Goal: Transaction & Acquisition: Purchase product/service

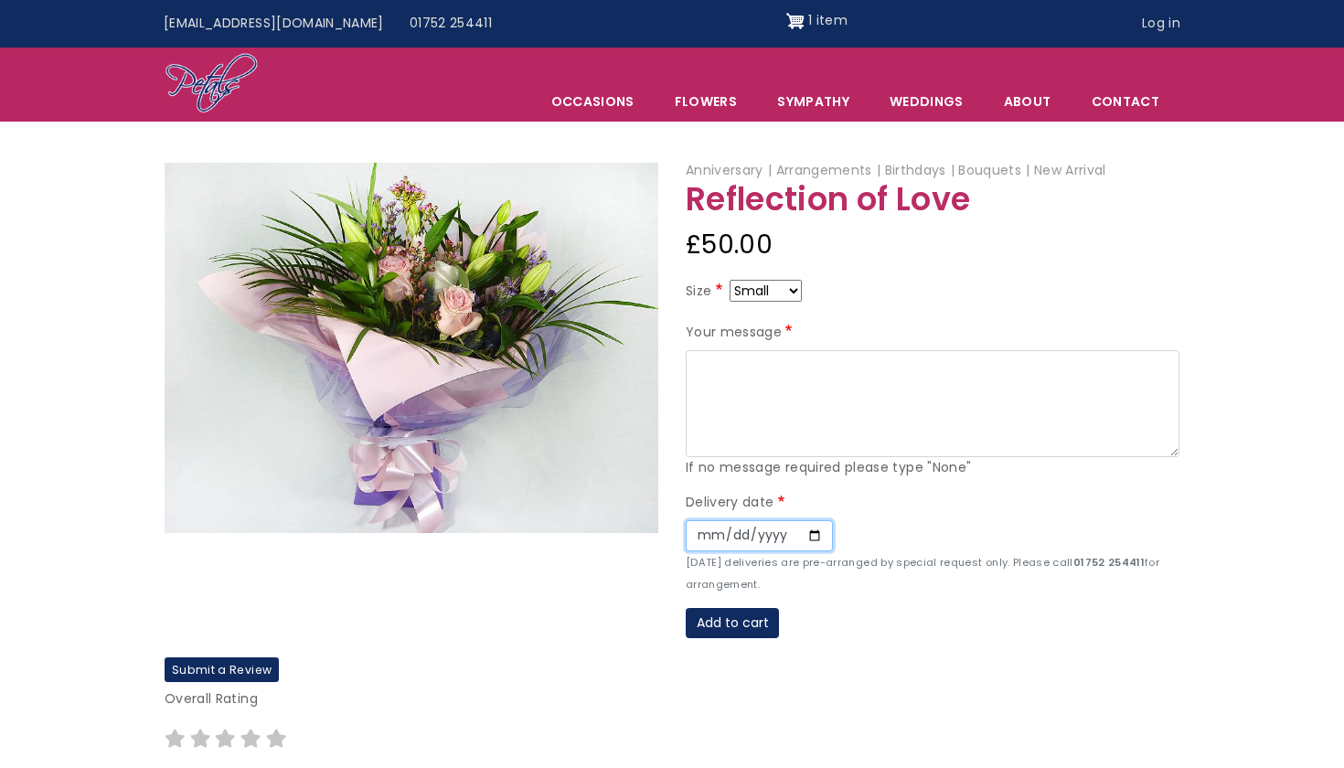
click at [713, 536] on input "Date" at bounding box center [759, 535] width 147 height 31
type input "[DATE]"
click at [857, 641] on div "Anniversary Arrangements Birthdays Bouquets New Arrival Reflection of Love £50.…" at bounding box center [932, 408] width 521 height 497
click at [728, 627] on button "Add to cart" at bounding box center [732, 623] width 93 height 31
click at [732, 619] on button "Add to cart" at bounding box center [732, 623] width 93 height 31
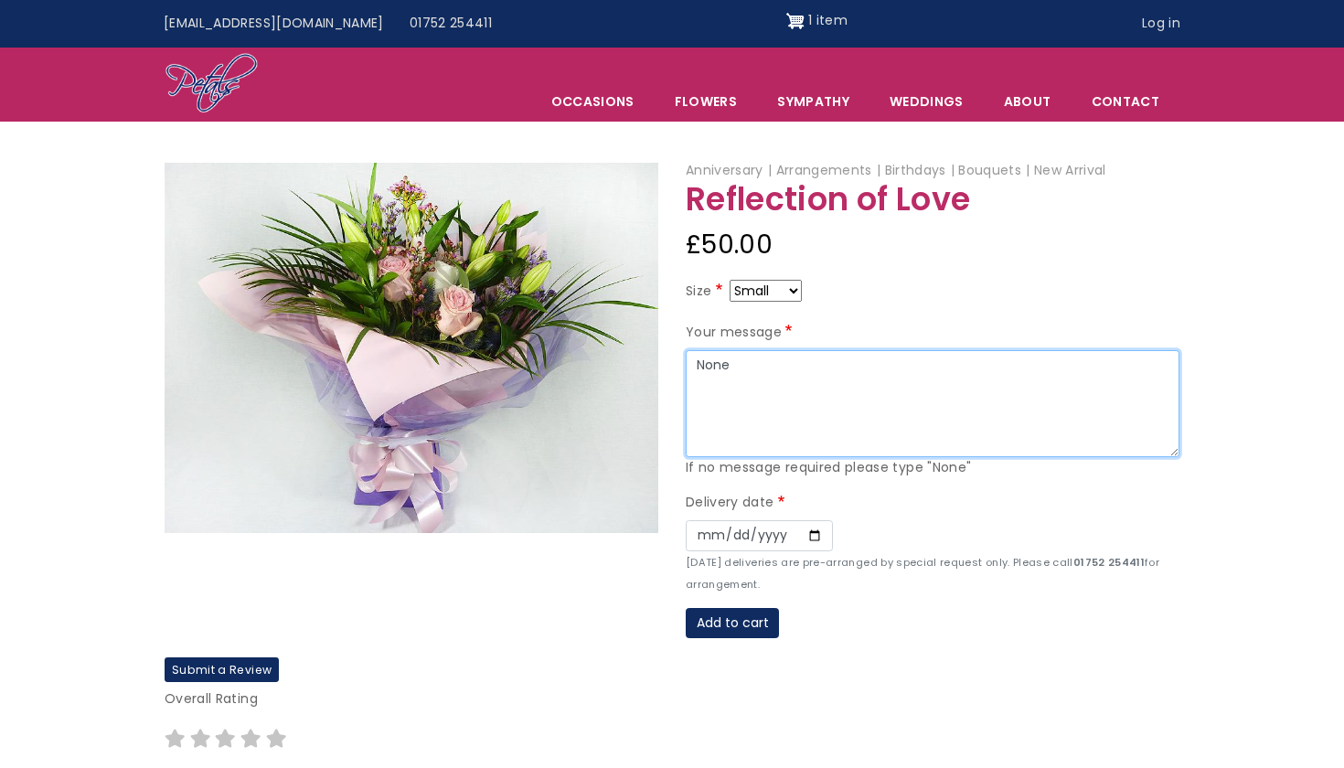
type textarea "None"
click at [739, 701] on p "Overall Rating" at bounding box center [672, 699] width 1015 height 22
click at [735, 617] on button "Add to cart" at bounding box center [732, 623] width 93 height 31
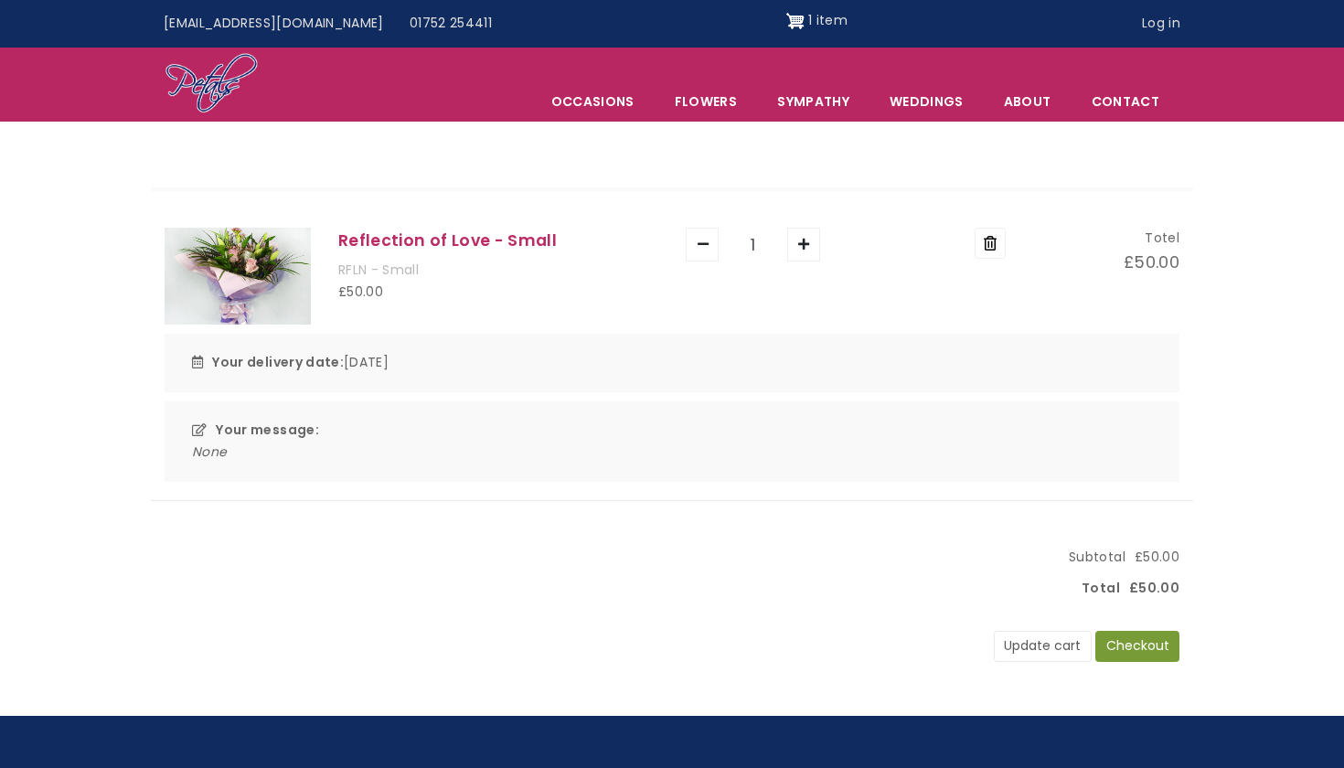
click at [1124, 644] on button "Checkout" at bounding box center [1137, 646] width 84 height 31
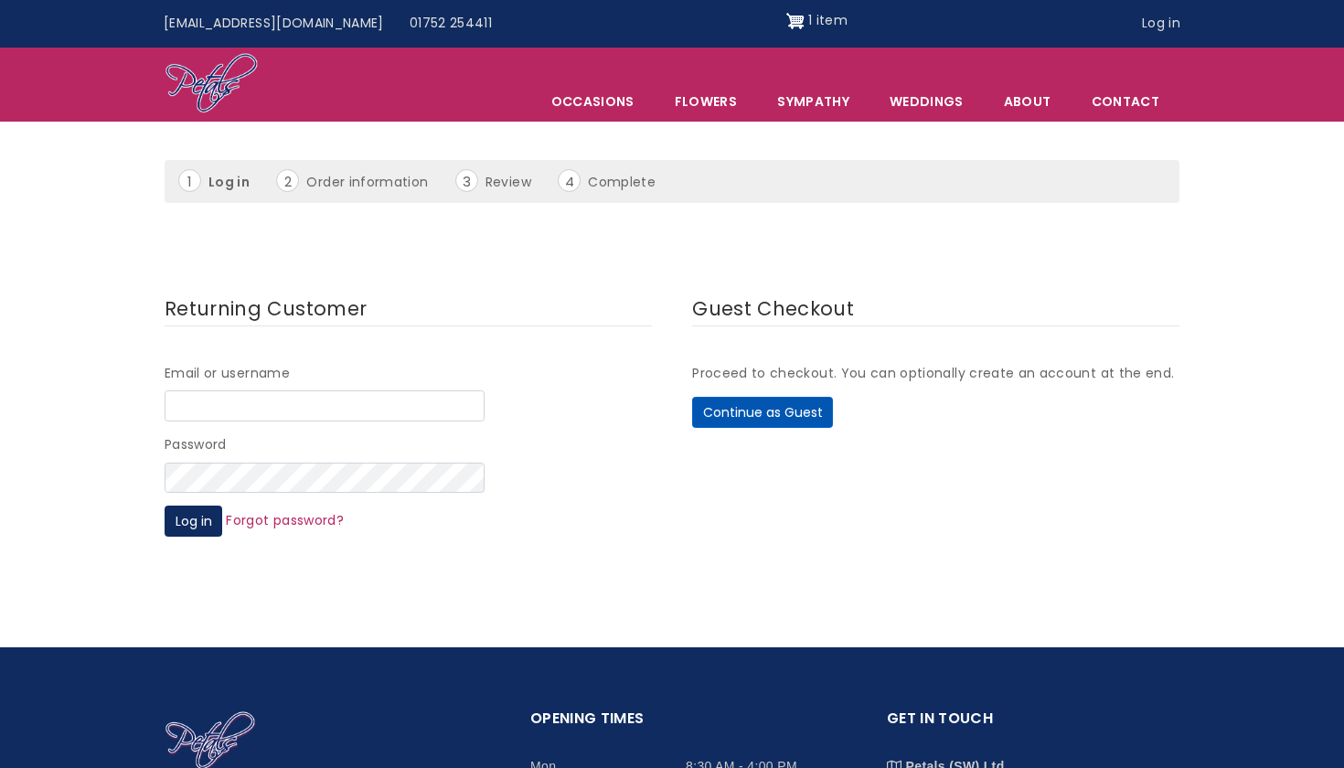
click at [781, 420] on button "Continue as Guest" at bounding box center [762, 412] width 141 height 31
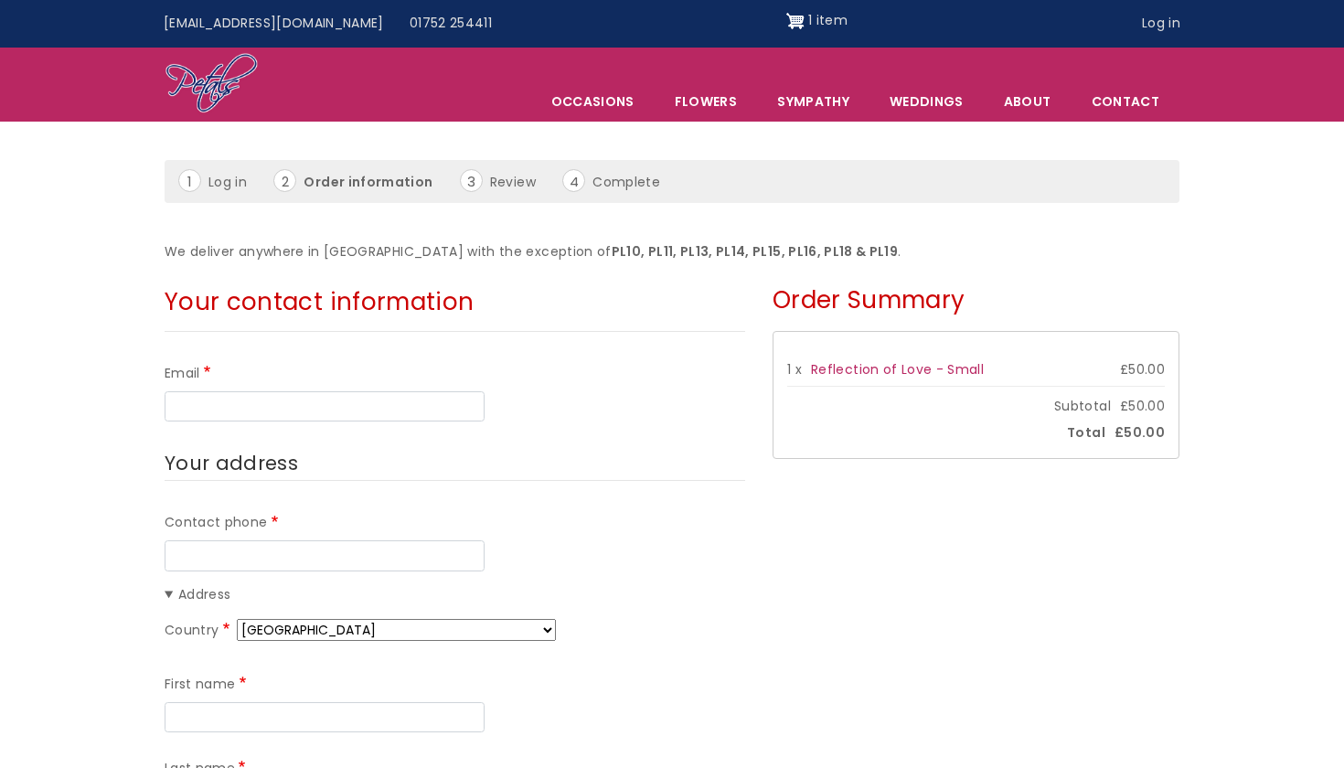
click at [323, 376] on div "Email" at bounding box center [455, 392] width 580 height 59
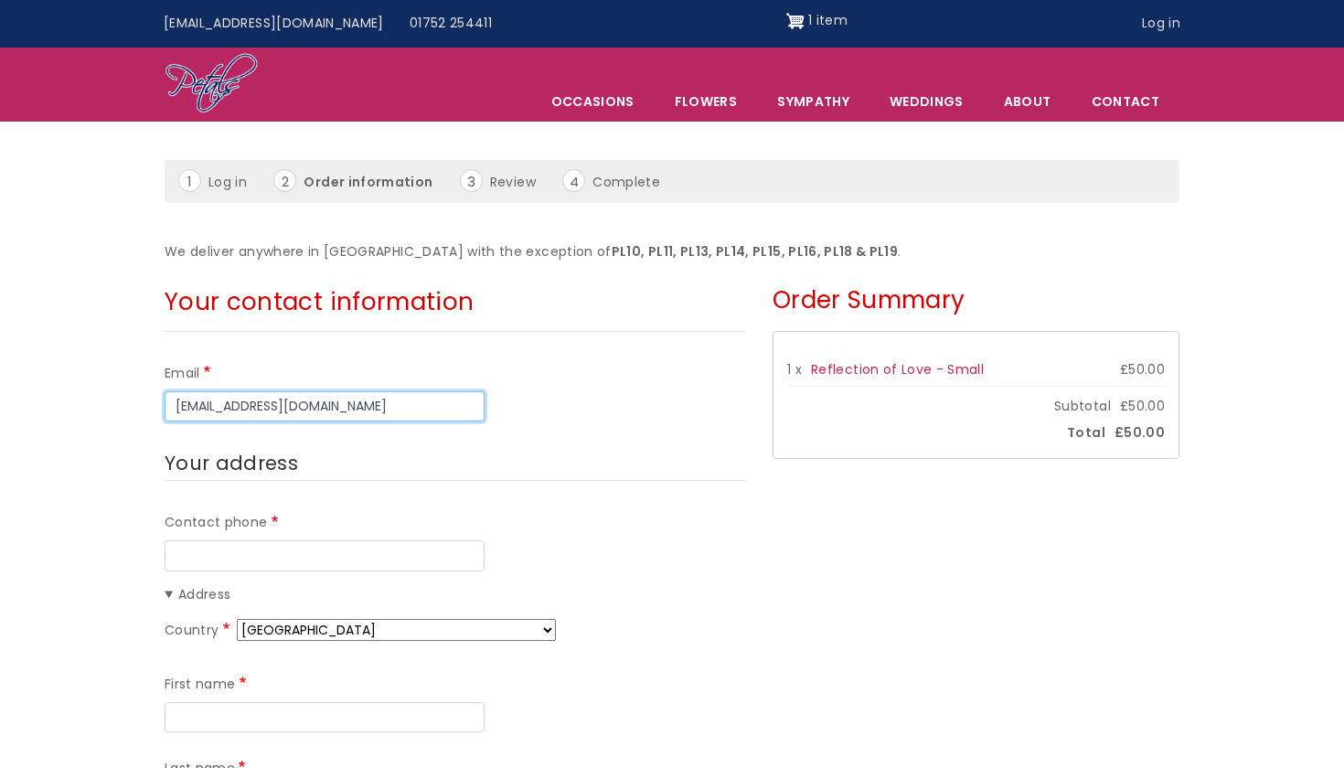
type input "hjsmart2003@live.com"
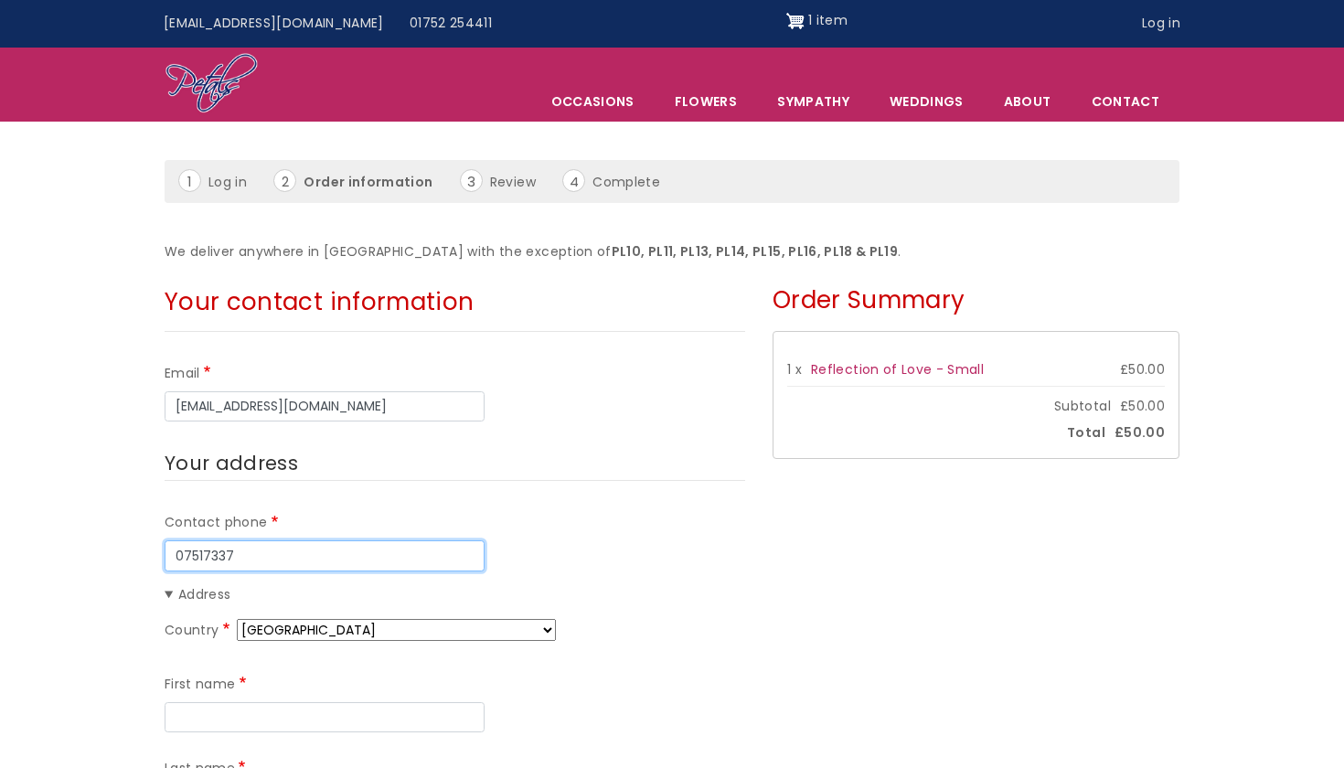
type input "07517337574"
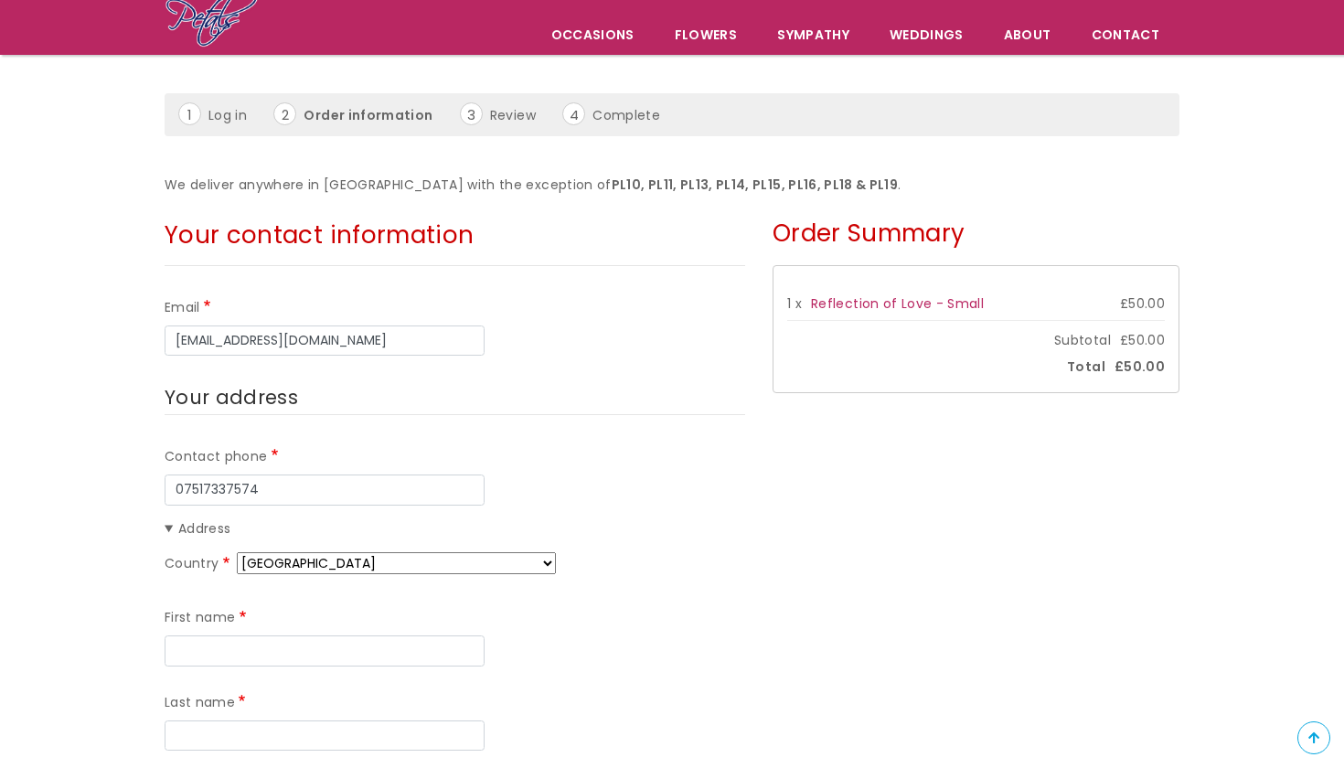
scroll to position [139, 0]
click at [280, 659] on div "First name Last name" at bounding box center [455, 679] width 580 height 169
type input "Harry"
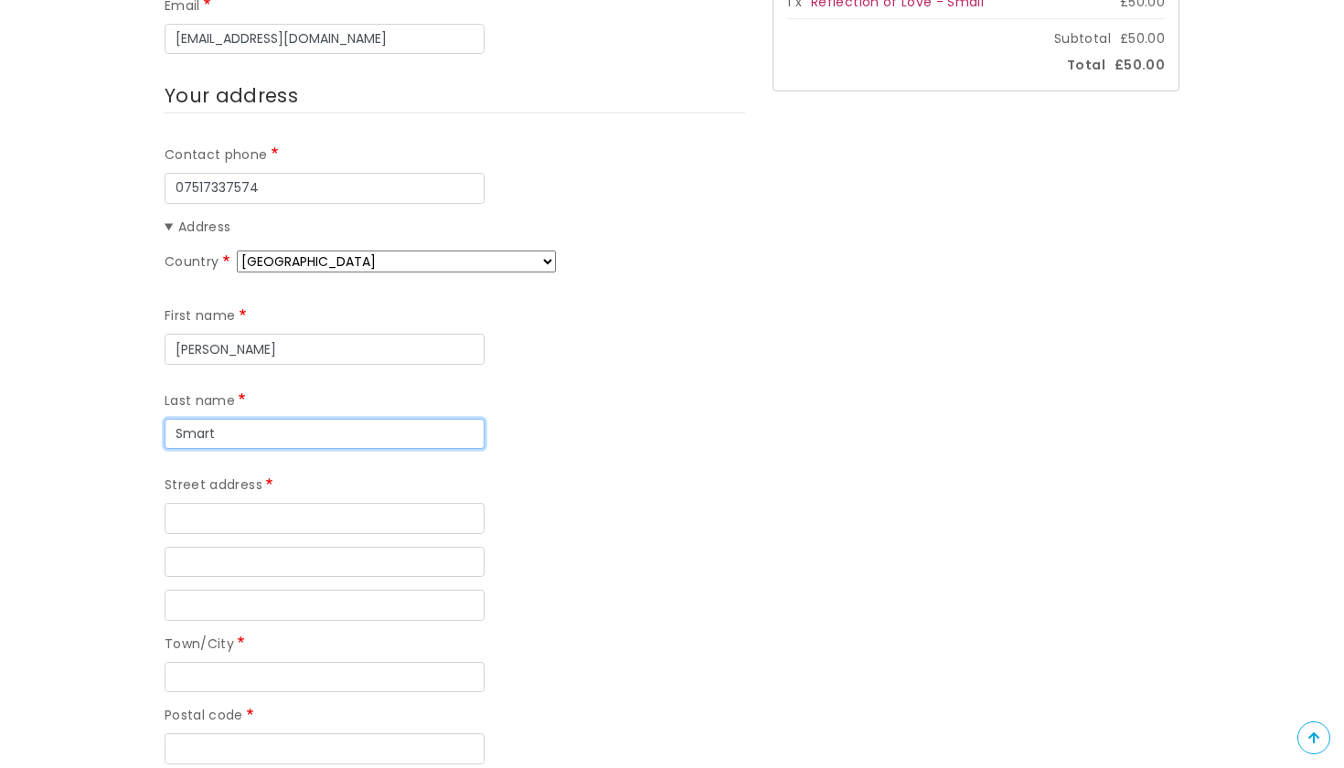
scroll to position [454, 0]
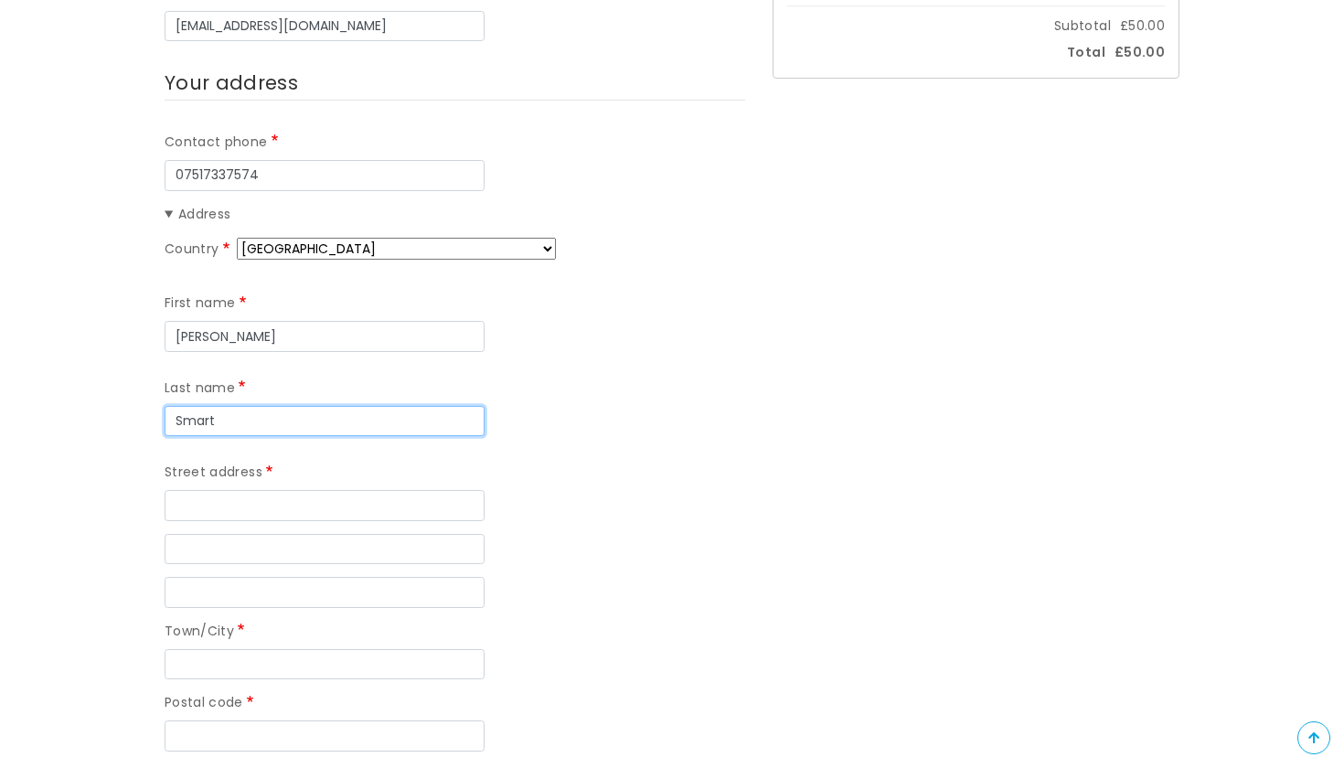
type input "Smart"
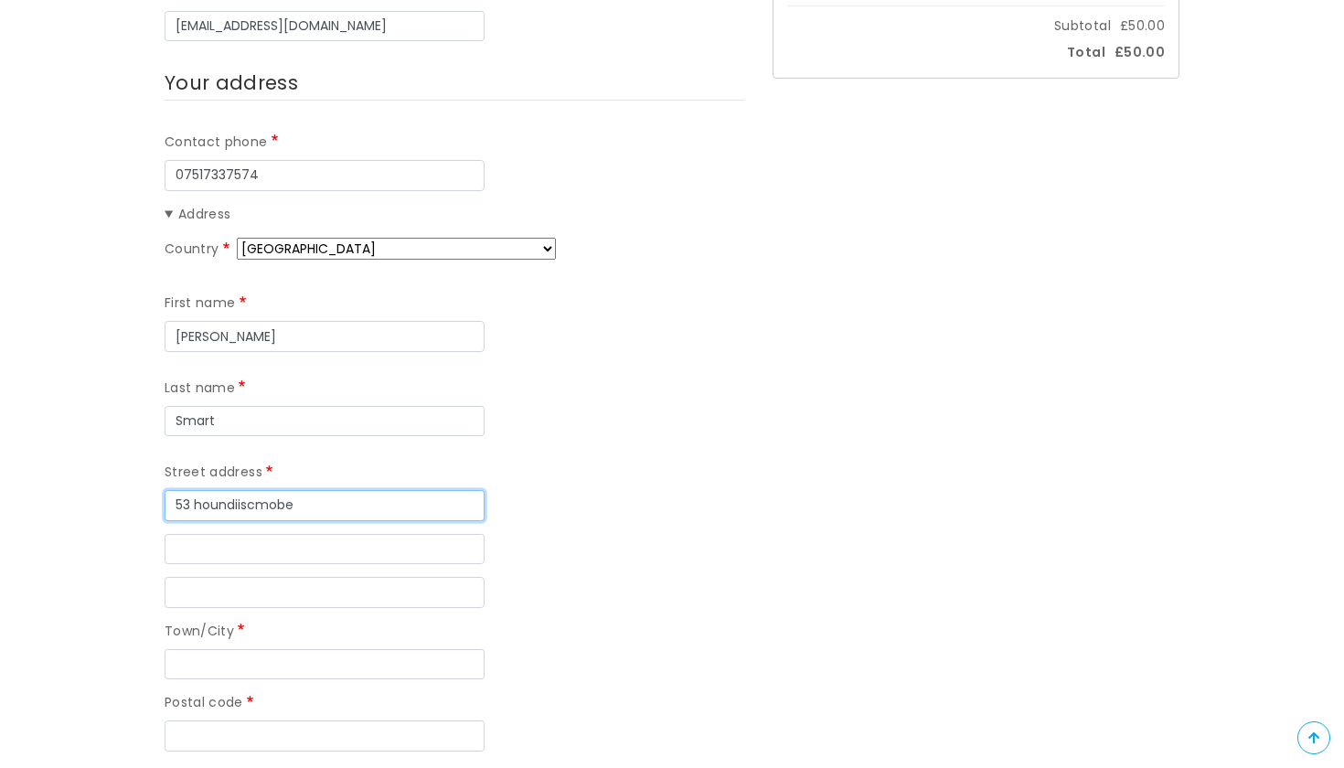
type input "53 houndiiscmobe"
click at [323, 515] on div "Country Afghanistan Åland Islands Albania Algeria American Samoa Andorra Angola…" at bounding box center [455, 494] width 580 height 513
click at [323, 512] on div "Country Afghanistan Åland Islands Albania Algeria American Samoa Andorra Angola…" at bounding box center [455, 494] width 580 height 513
click at [325, 495] on input "53 houndiiscmobe" at bounding box center [325, 505] width 320 height 31
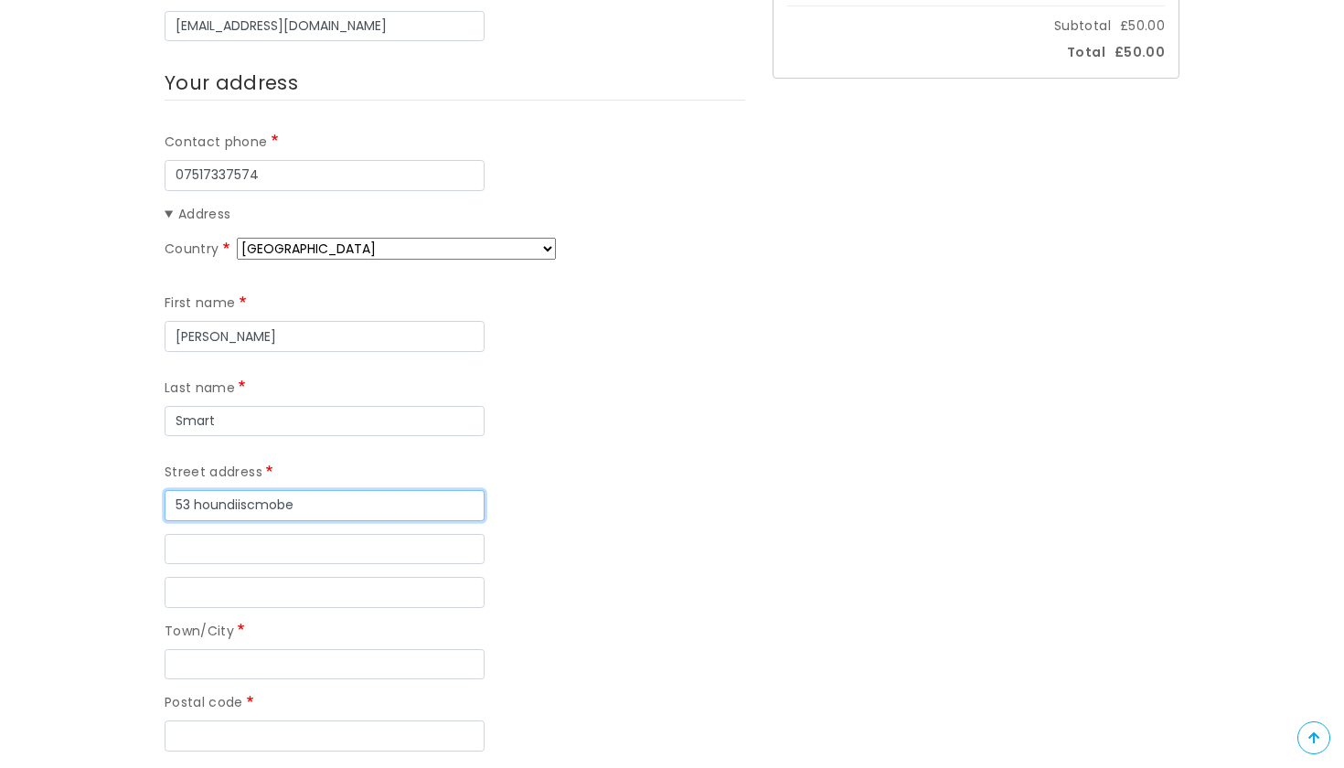
click at [325, 495] on input "53 houndiiscmobe" at bounding box center [325, 505] width 320 height 31
click at [466, 498] on input "Street address" at bounding box center [325, 505] width 320 height 31
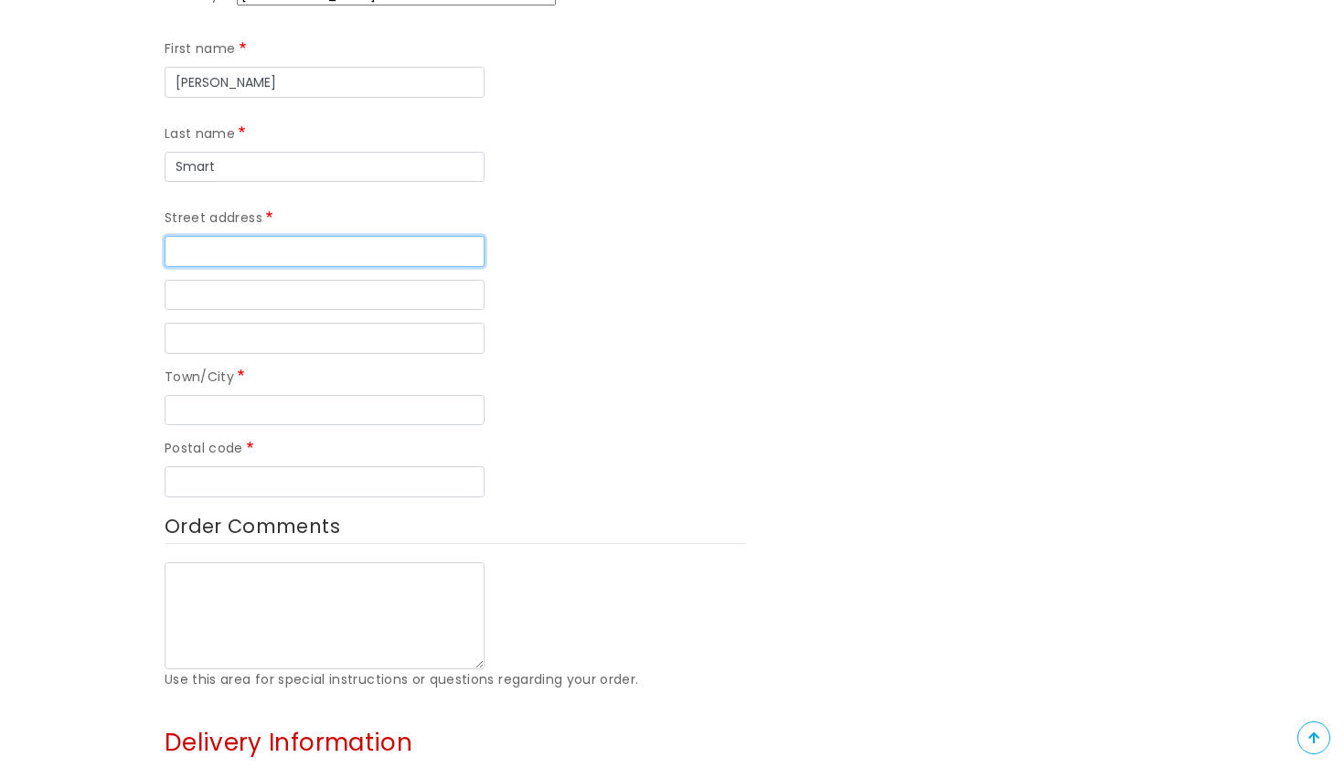
scroll to position [708, 2]
type input "53 Houndiscombe Road"
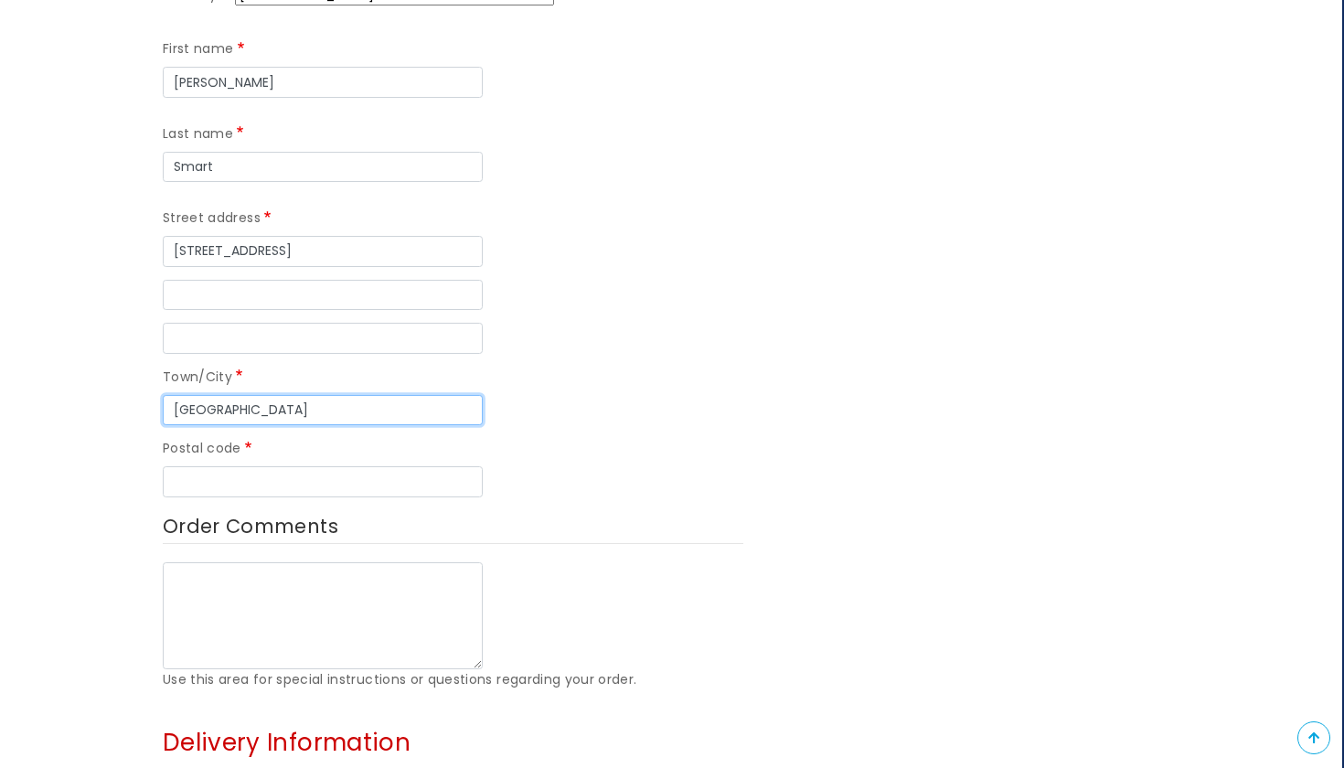
type input "Plymouth"
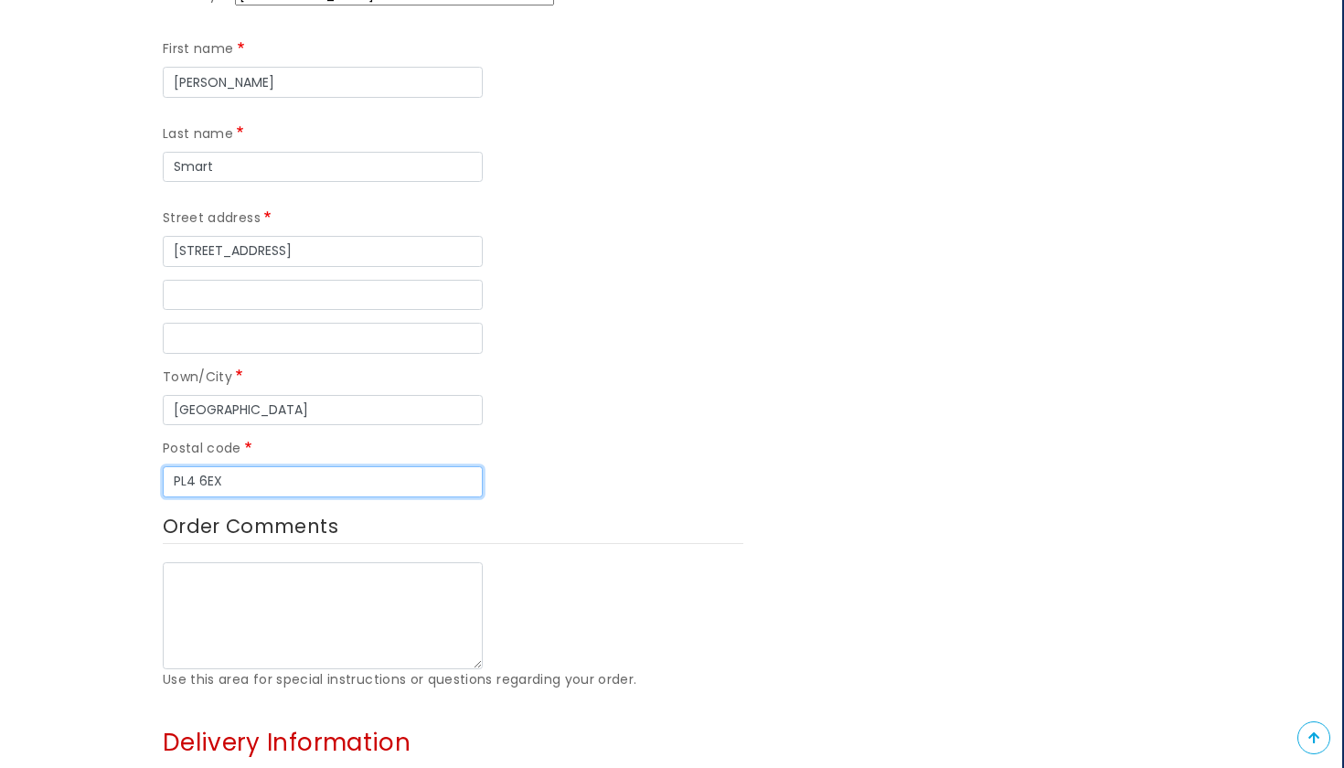
type input "PL4 6EX"
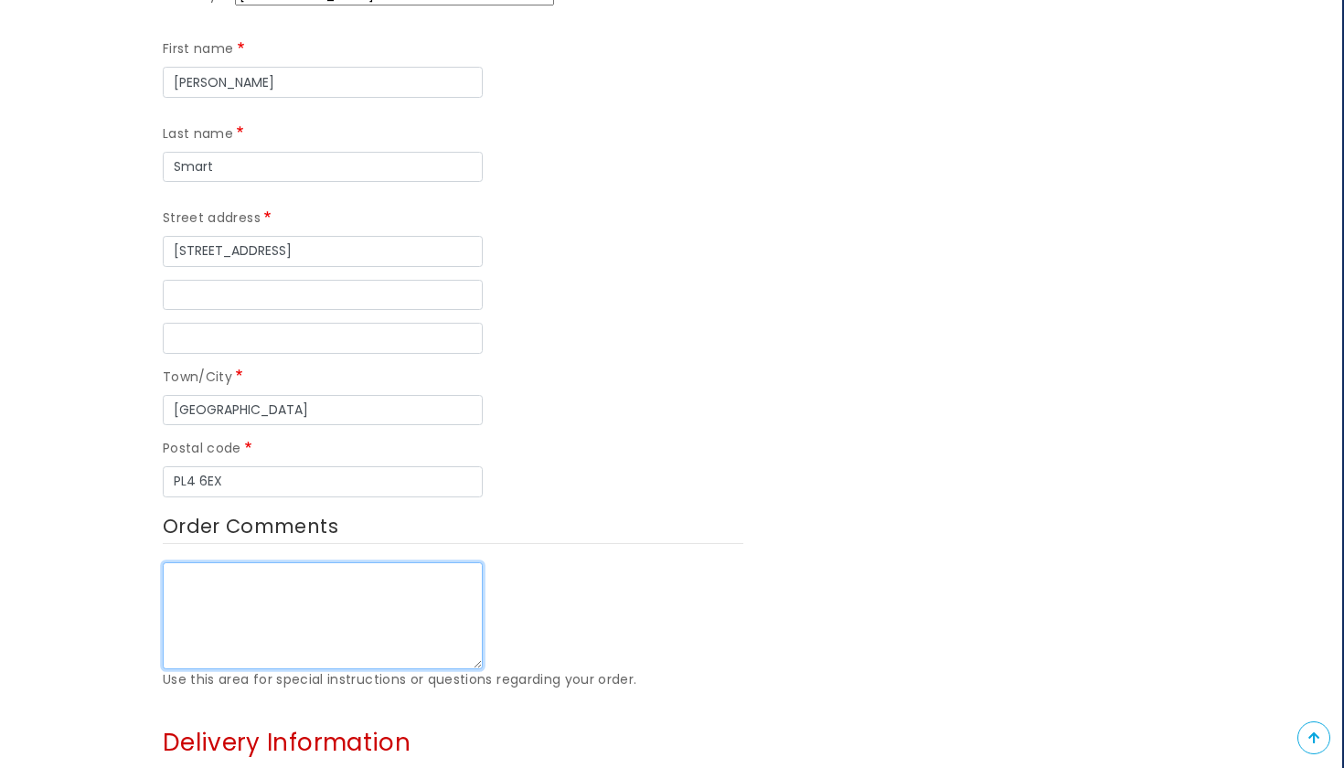
click at [286, 590] on textarea "Order Comments" at bounding box center [323, 616] width 320 height 108
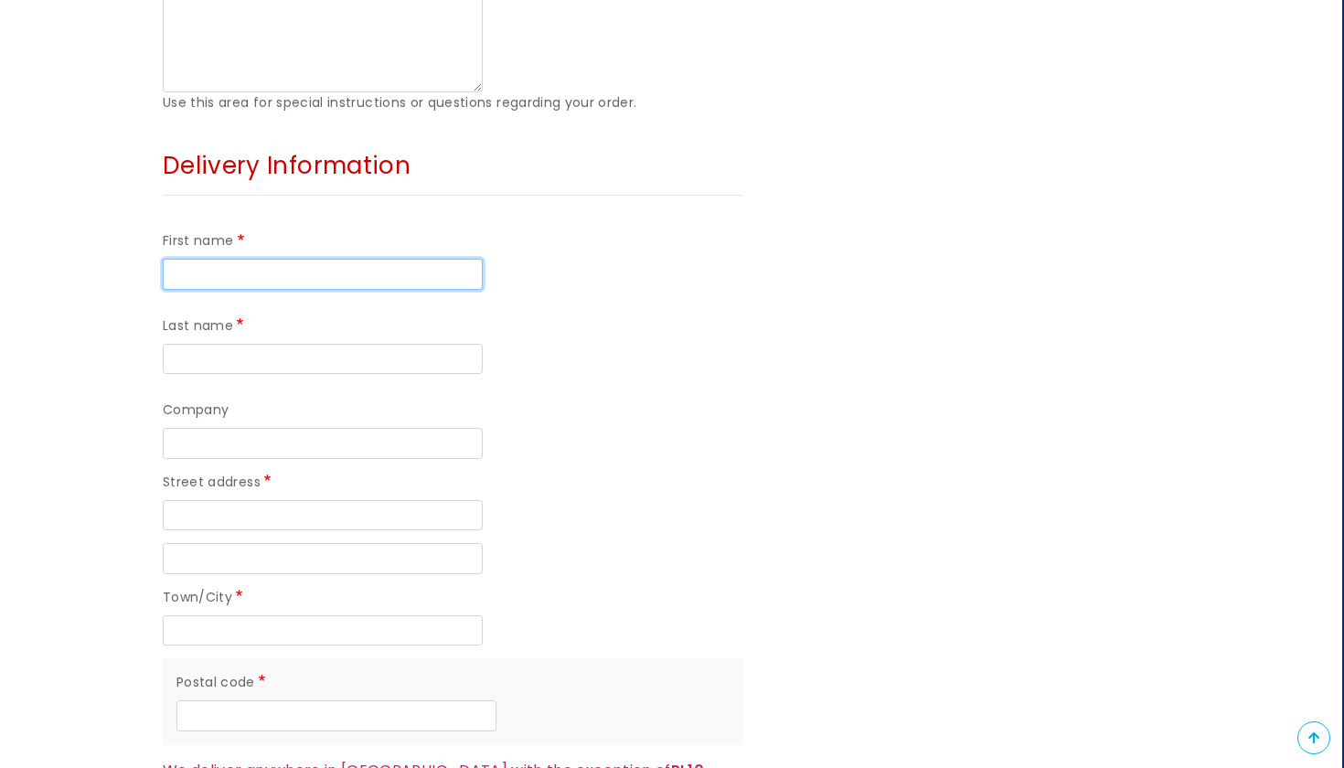
scroll to position [1282, 2]
type input "Harry"
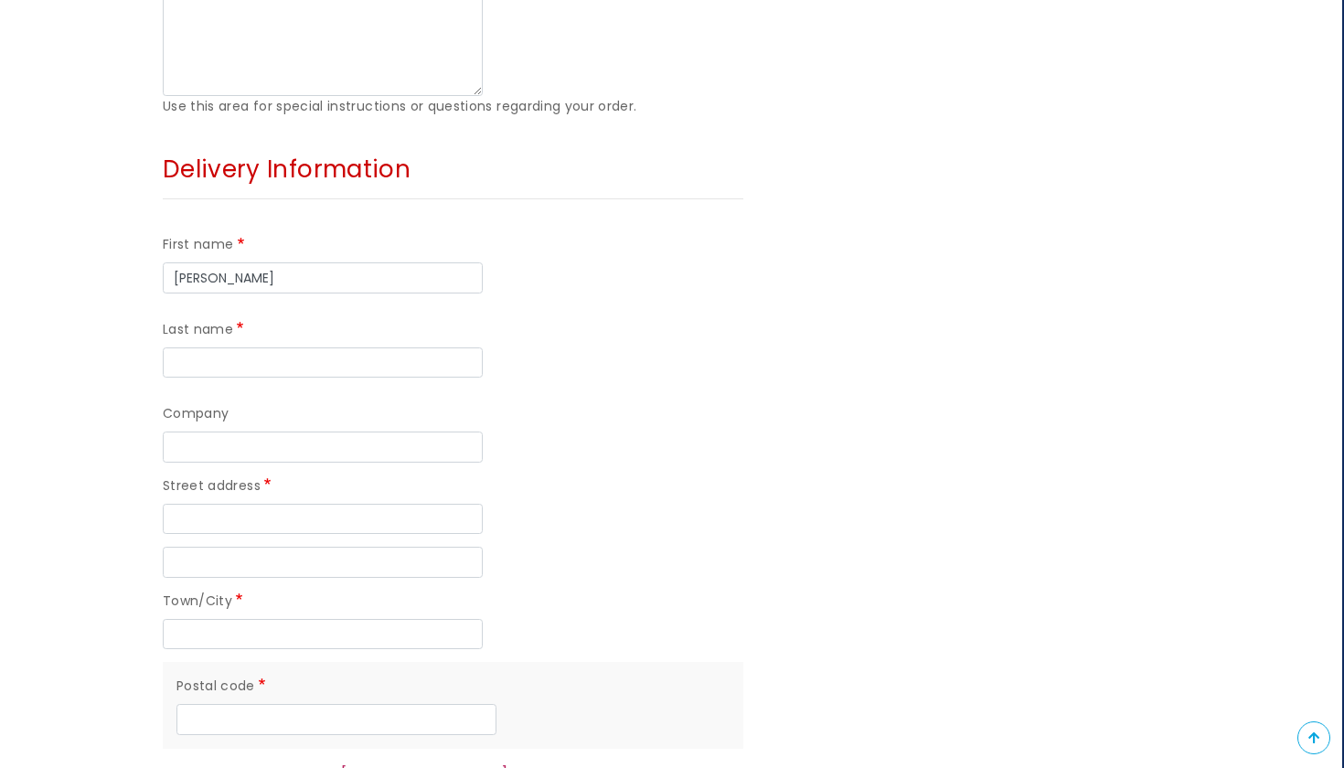
type input "10 Lady Smock Close"
type input "Smart"
type input "10 Lady Smock Close"
type input "Northampton"
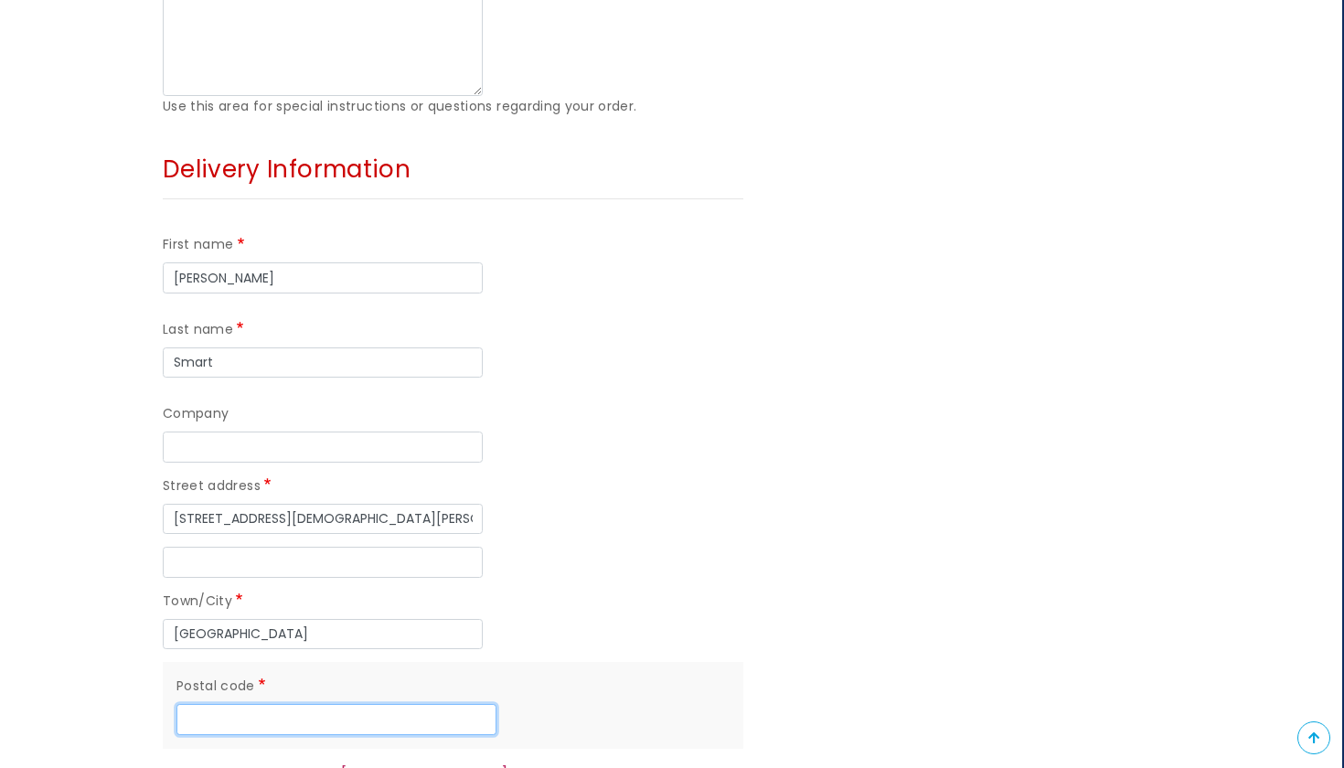
type input "NN4 5BW"
type input "[PERSON_NAME]"
click at [388, 485] on div "Street address 10 Lady Smock Close" at bounding box center [453, 504] width 580 height 59
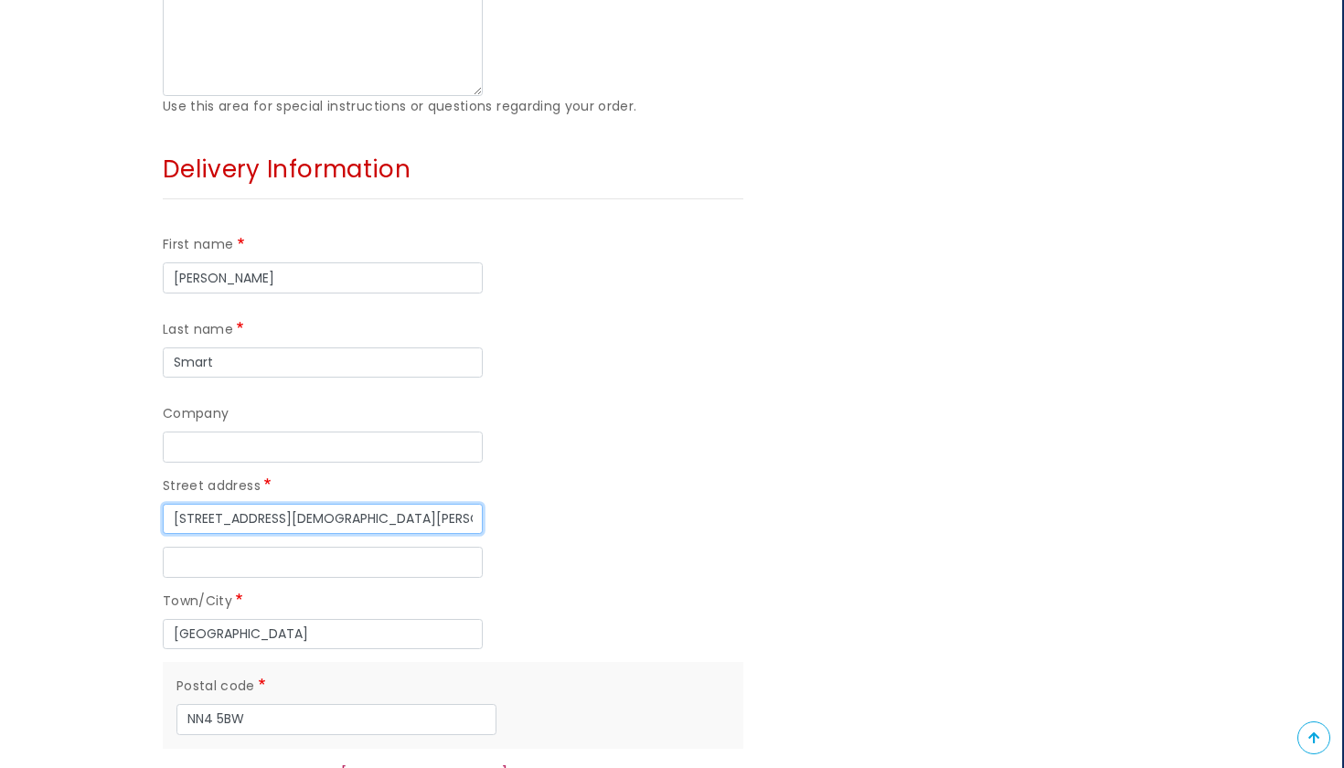
click at [346, 504] on input "10 Lady Smock Close" at bounding box center [323, 519] width 320 height 31
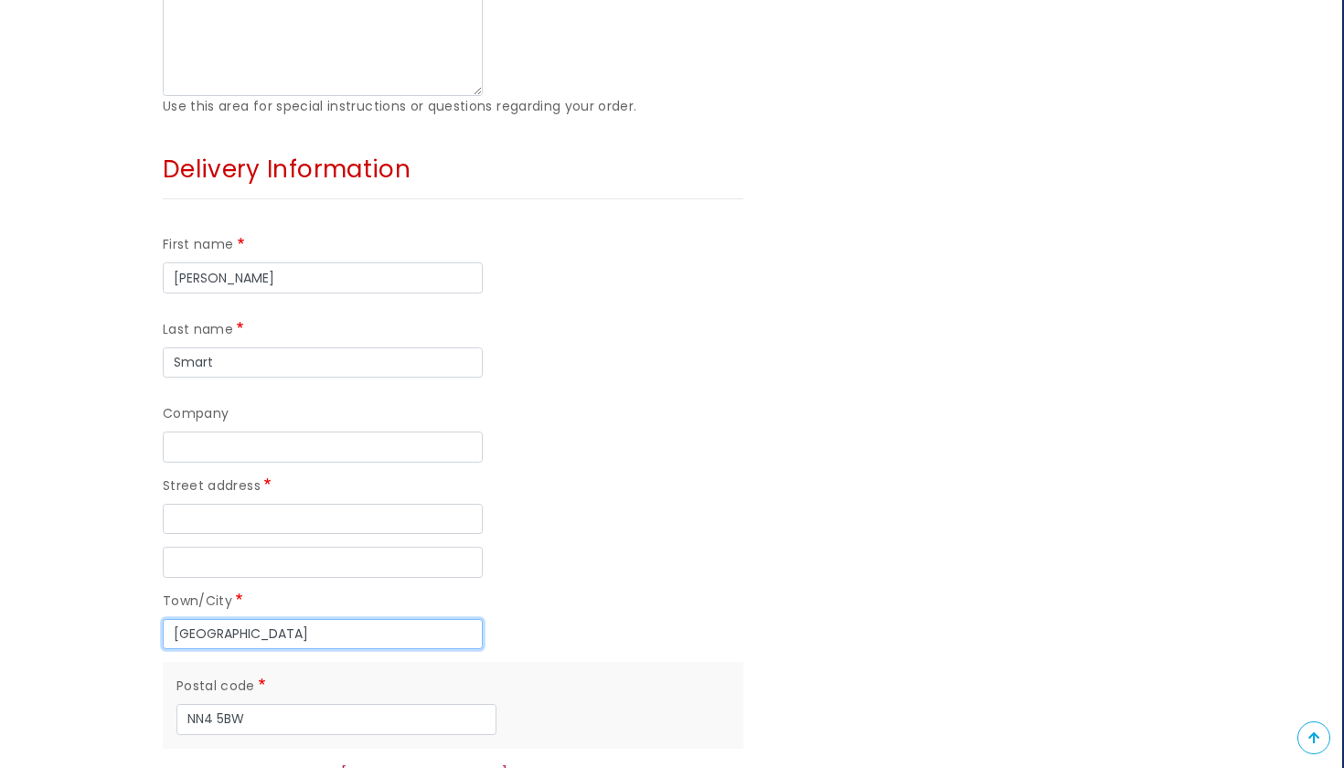
drag, startPoint x: 310, startPoint y: 612, endPoint x: 136, endPoint y: 610, distance: 173.7
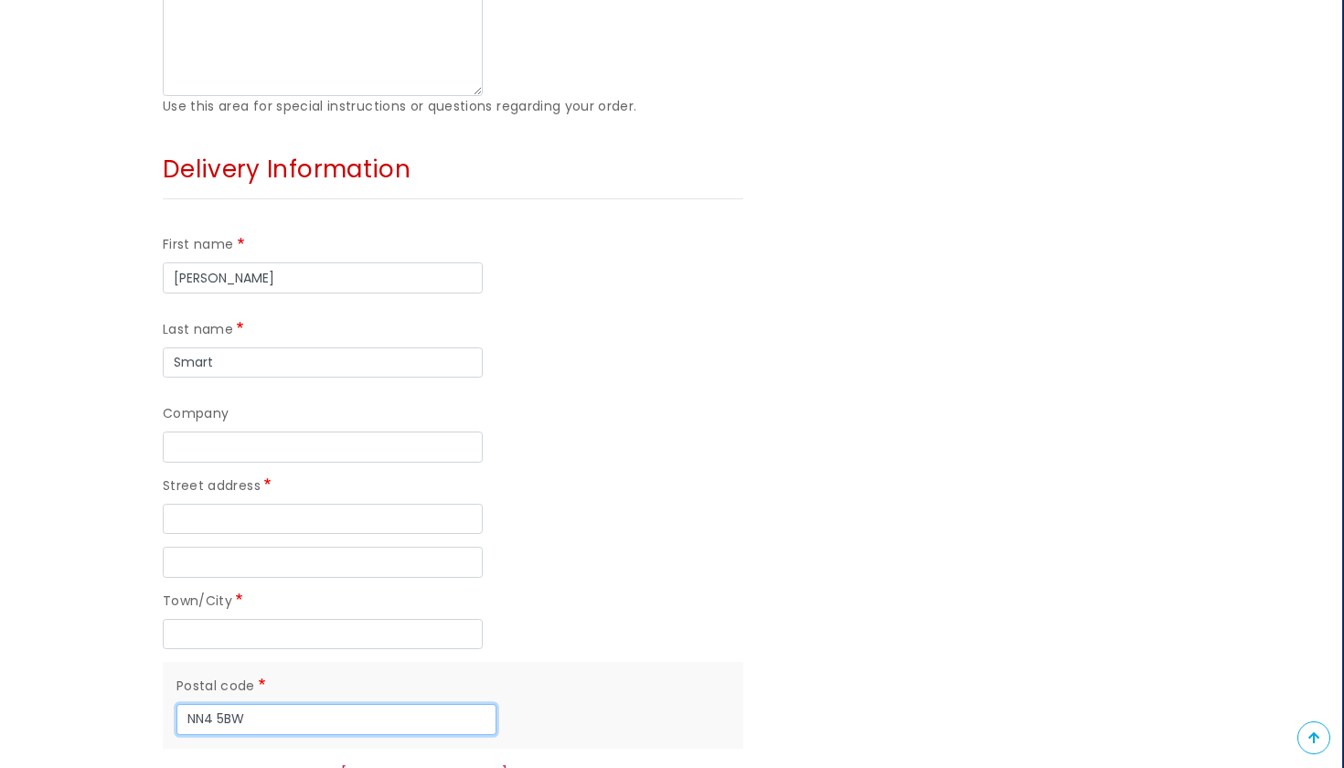
drag, startPoint x: 264, startPoint y: 687, endPoint x: 94, endPoint y: 678, distance: 170.3
drag, startPoint x: 335, startPoint y: 708, endPoint x: 57, endPoint y: 704, distance: 278.8
click at [56, 704] on form "Your contact information Email hjsmart2003@live.com Your address Contact phone …" at bounding box center [670, 45] width 1344 height 1955
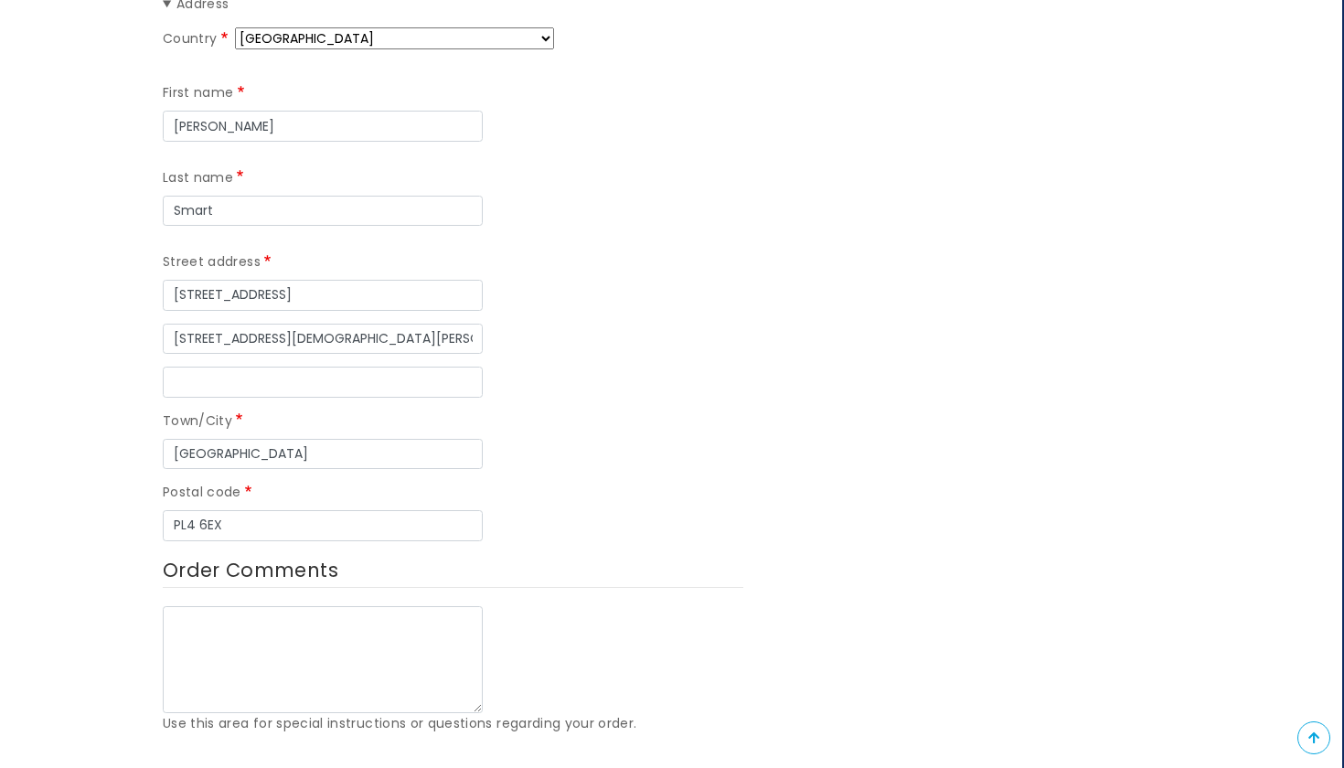
scroll to position [609, 2]
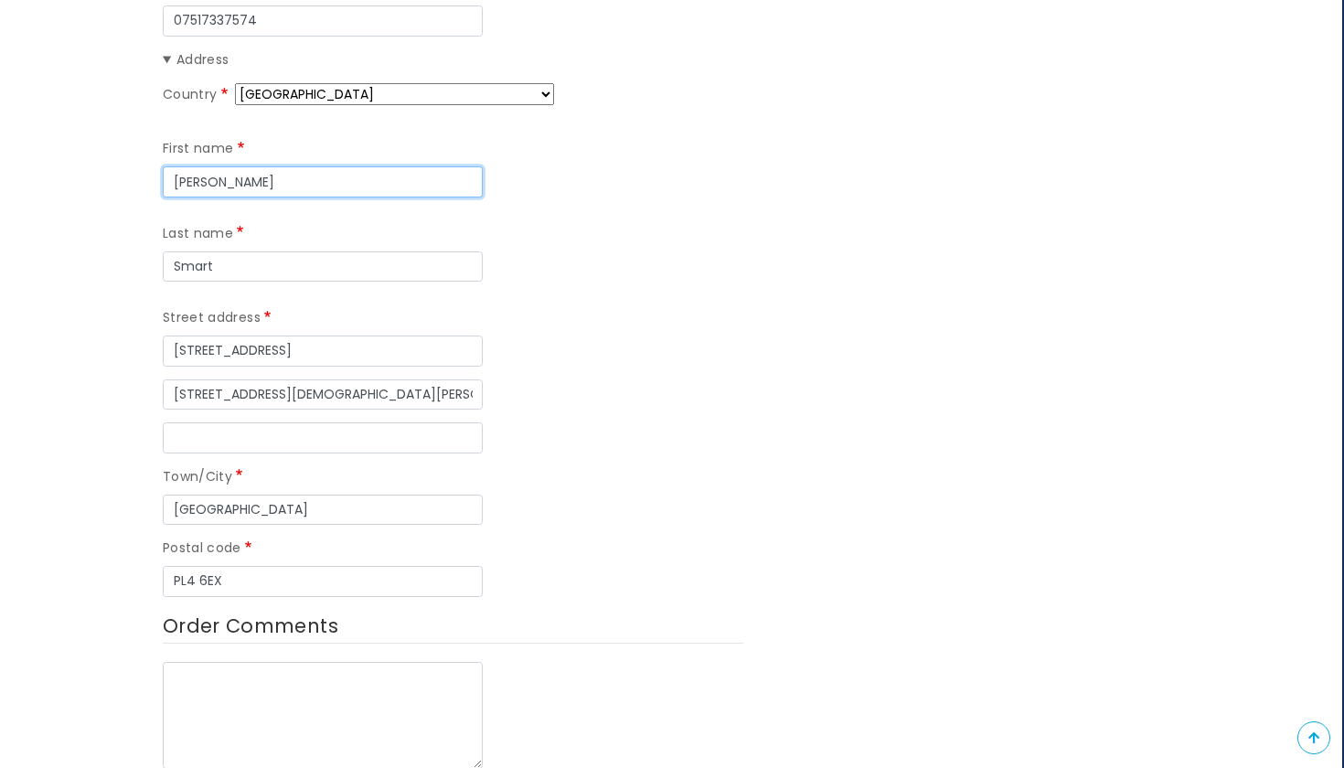
drag, startPoint x: 242, startPoint y: 168, endPoint x: 153, endPoint y: 166, distance: 89.6
click at [153, 166] on div "Your contact information Email hjsmart2003@live.com Your address Contact phone …" at bounding box center [453, 717] width 608 height 1955
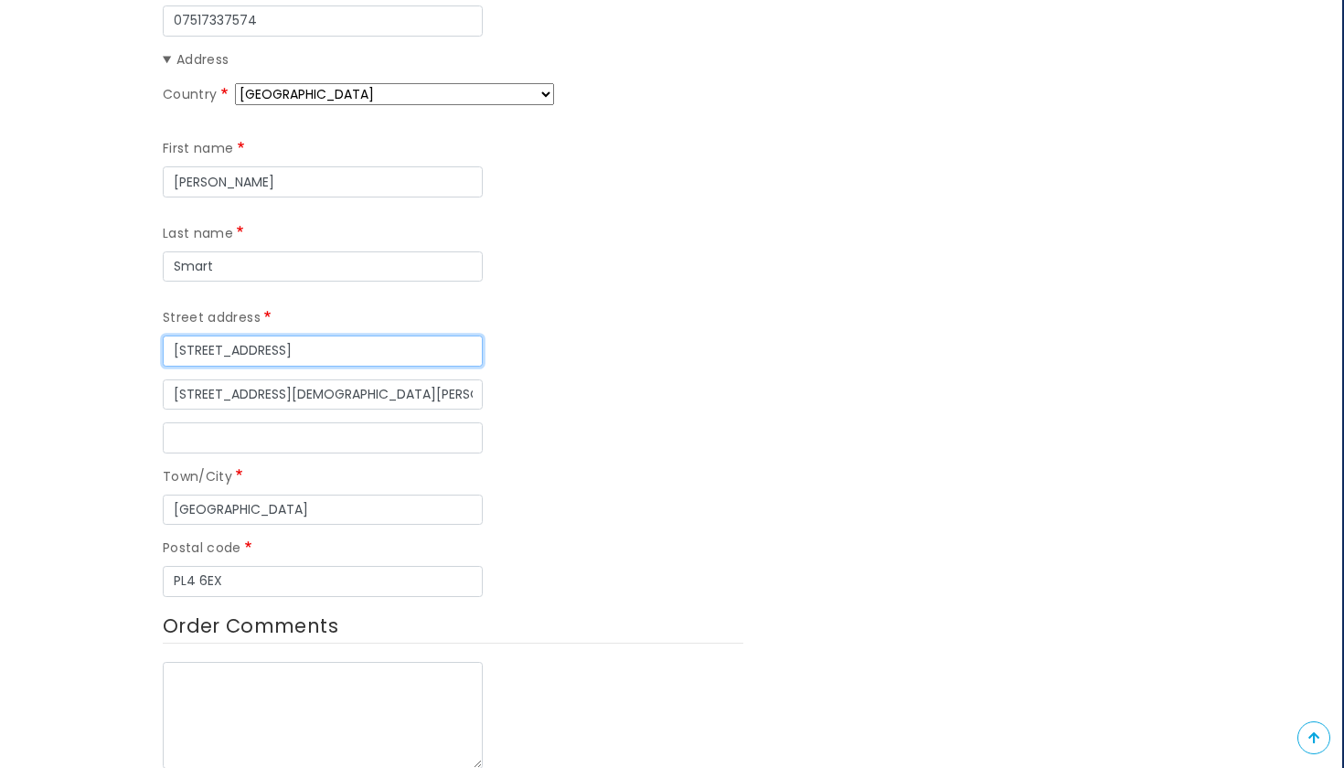
drag, startPoint x: 336, startPoint y: 338, endPoint x: 104, endPoint y: 331, distance: 232.3
click at [104, 332] on form "Your contact information Email hjsmart2003@live.com Your address Contact phone …" at bounding box center [670, 717] width 1344 height 1955
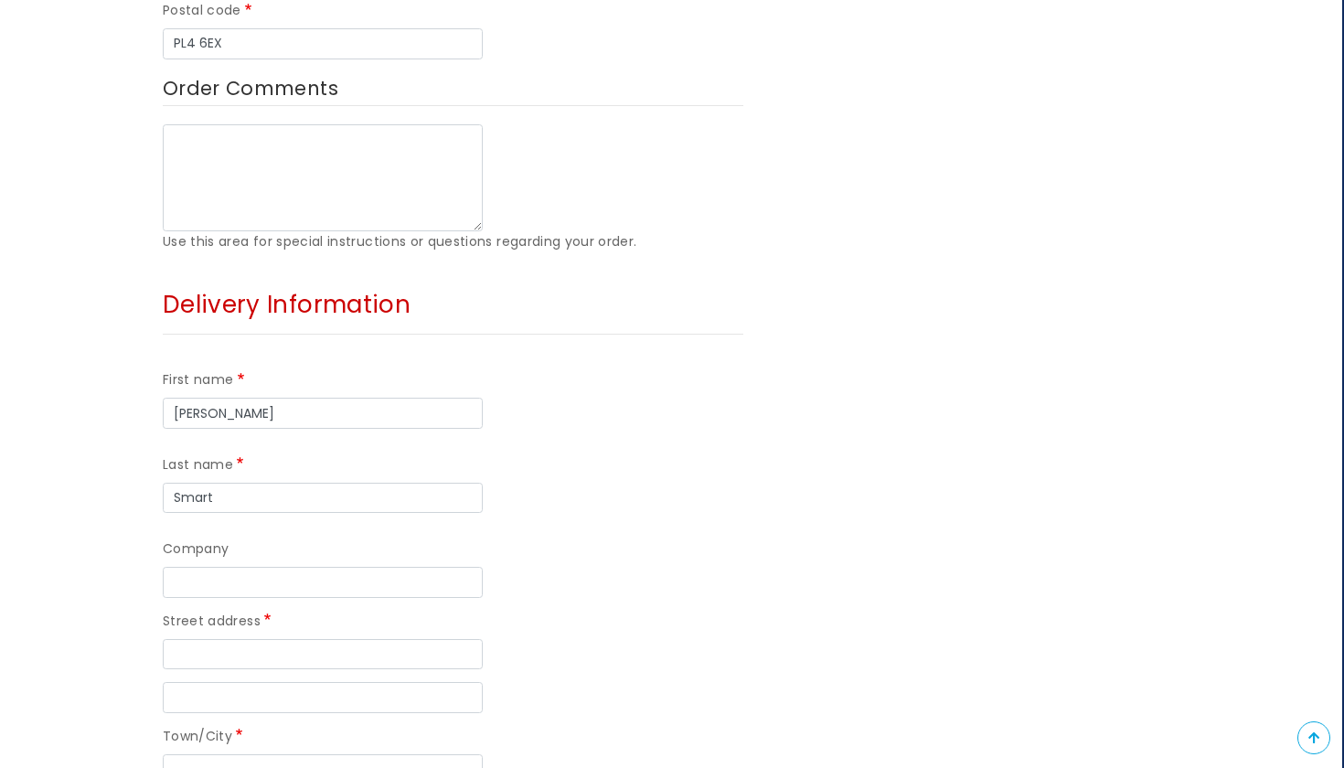
scroll to position [1301, 2]
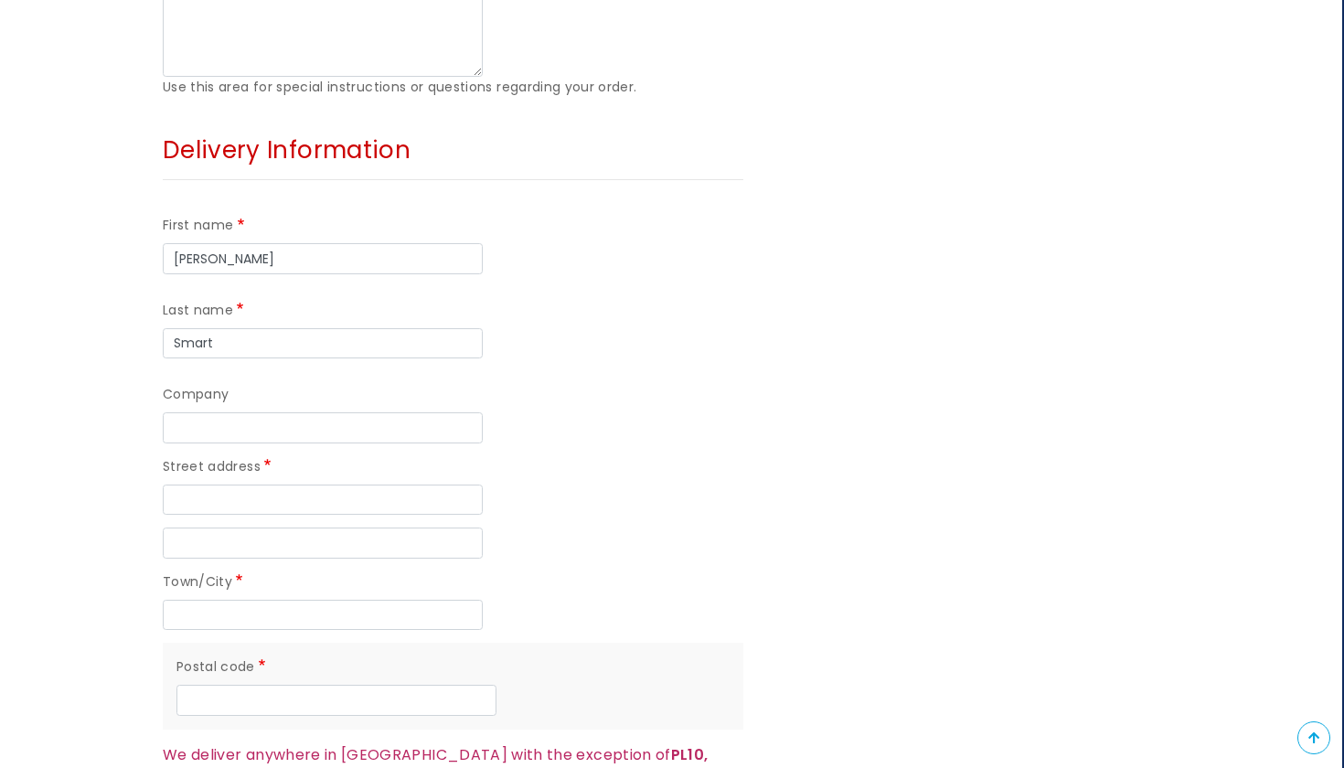
click at [297, 464] on div "Street address" at bounding box center [453, 485] width 580 height 59
click at [296, 484] on input "Street address" at bounding box center [323, 499] width 320 height 31
paste input "[STREET_ADDRESS]"
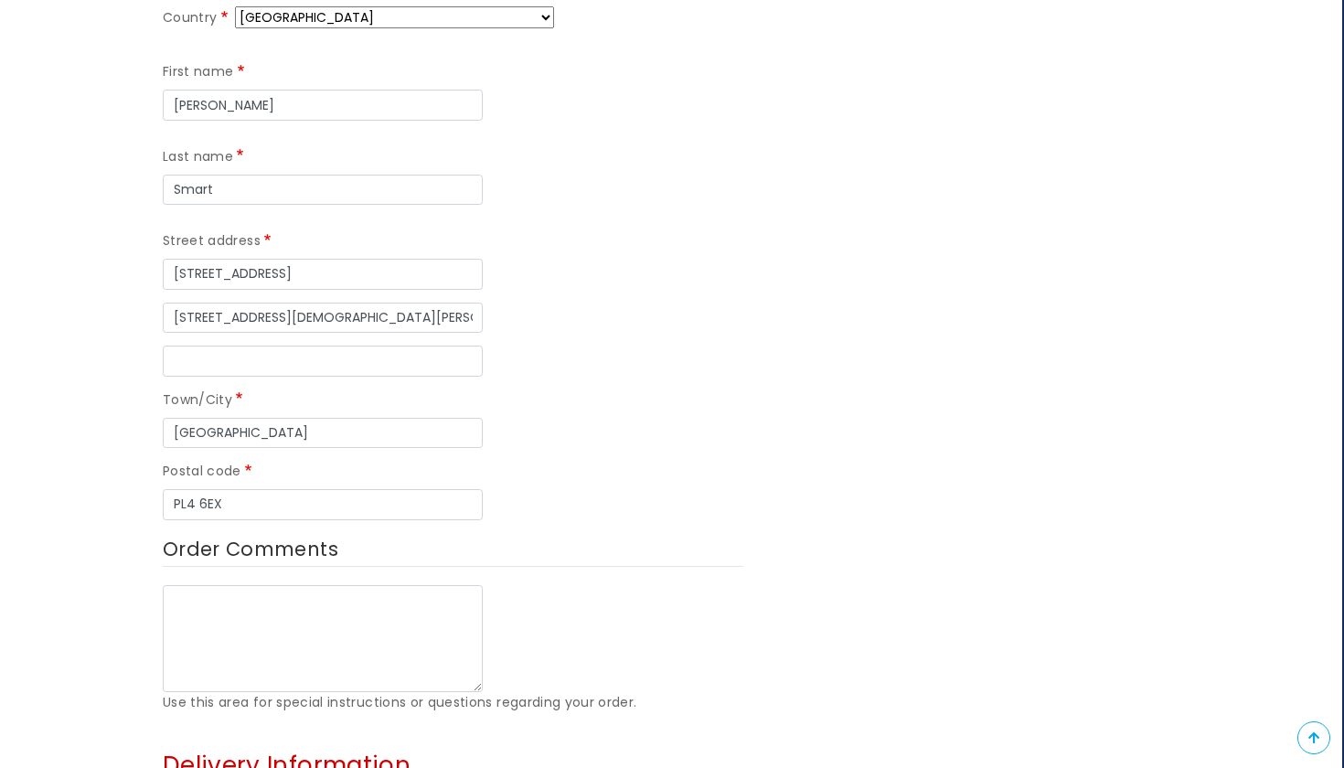
scroll to position [580, 2]
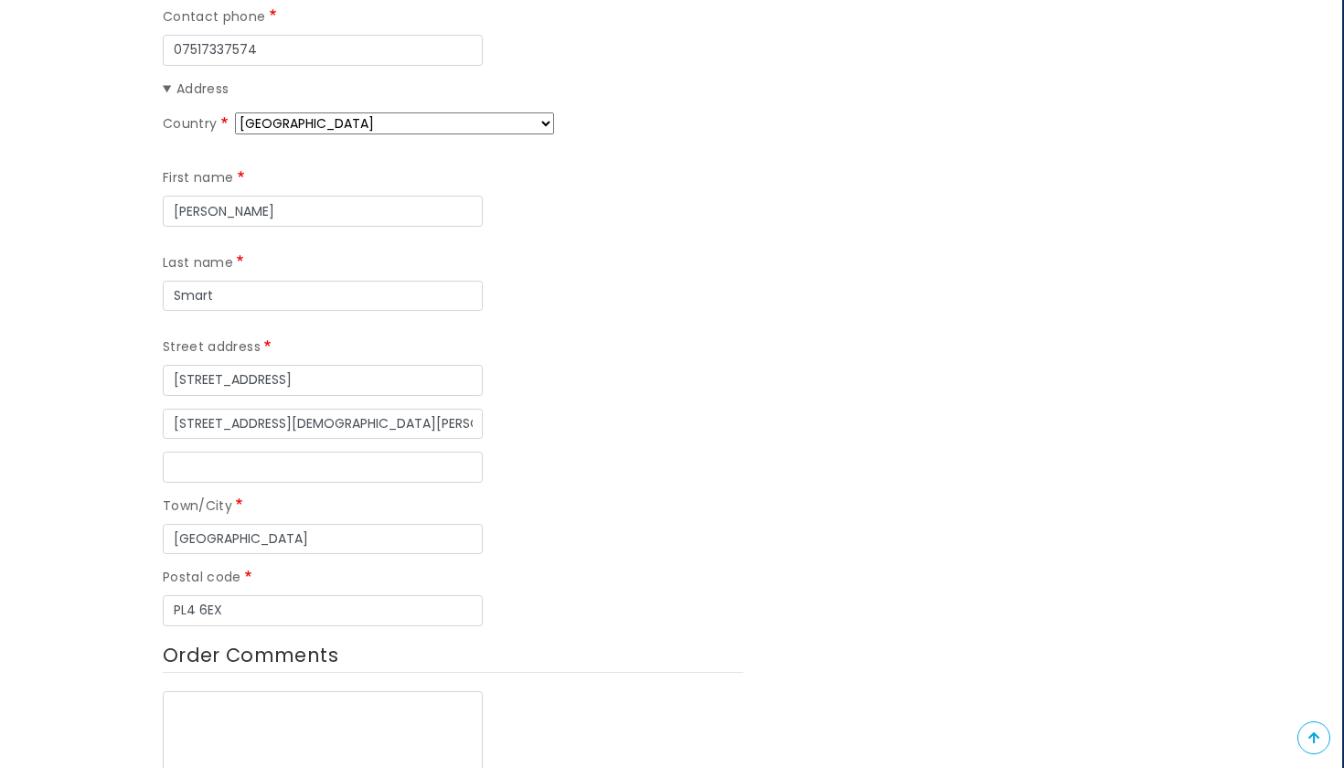
type input "[STREET_ADDRESS]"
drag, startPoint x: 307, startPoint y: 403, endPoint x: 387, endPoint y: 422, distance: 81.8
click at [610, 441] on div "Country Afghanistan Åland Islands Albania Algeria American Samoa Andorra Angola…" at bounding box center [453, 368] width 580 height 513
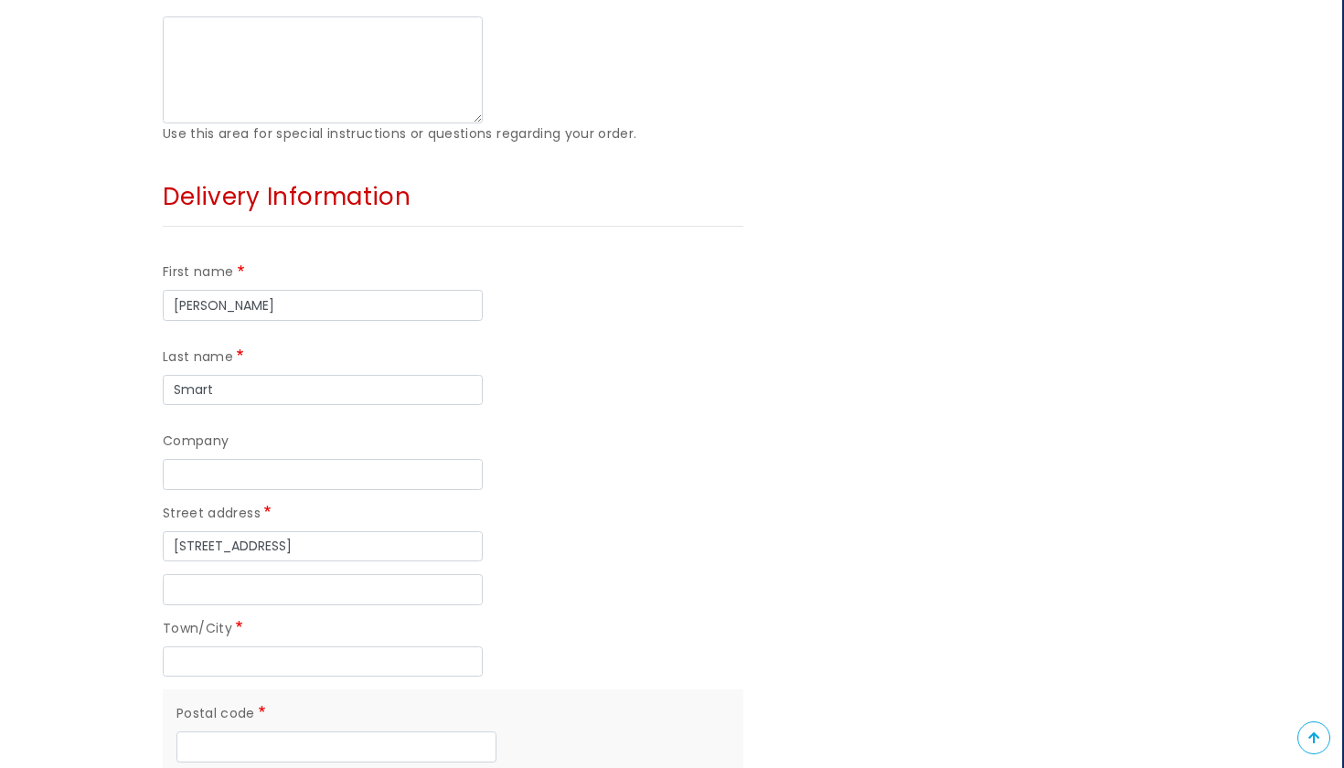
scroll to position [1253, 2]
click at [281, 647] on input "Town/City" at bounding box center [323, 662] width 320 height 31
type input "[GEOGRAPHIC_DATA]"
click at [571, 517] on div "Street address 53 Houndiscombe Road" at bounding box center [453, 533] width 580 height 59
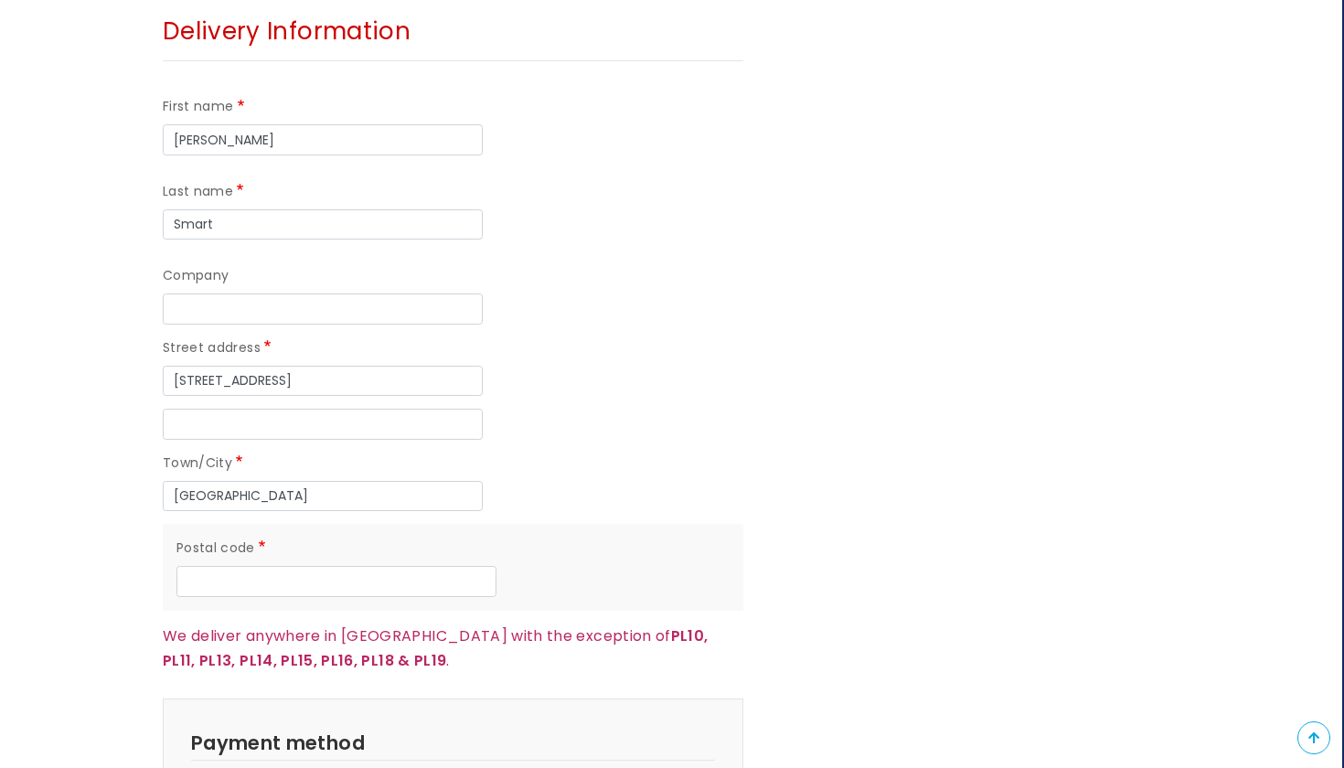
scroll to position [1436, 2]
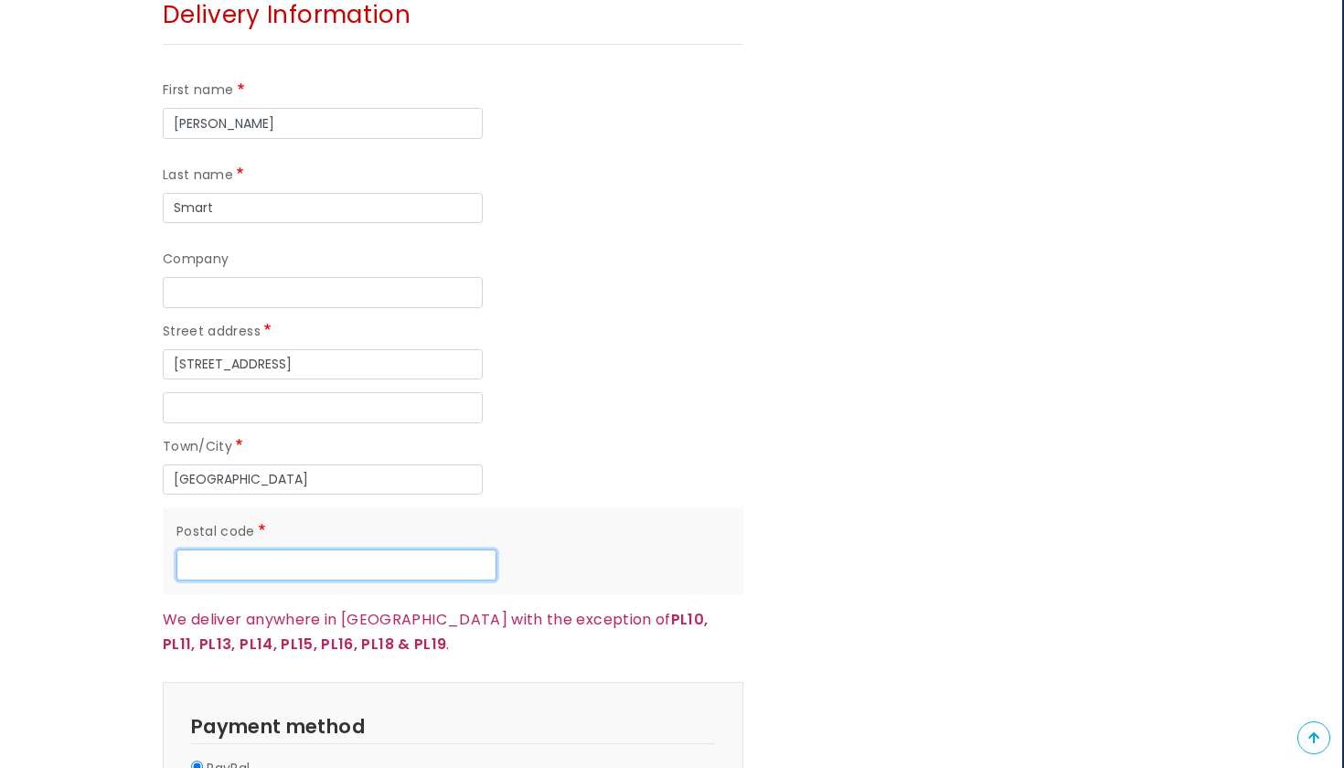
click at [378, 550] on input "Postal code" at bounding box center [336, 564] width 320 height 31
type input "PL4 6EX"
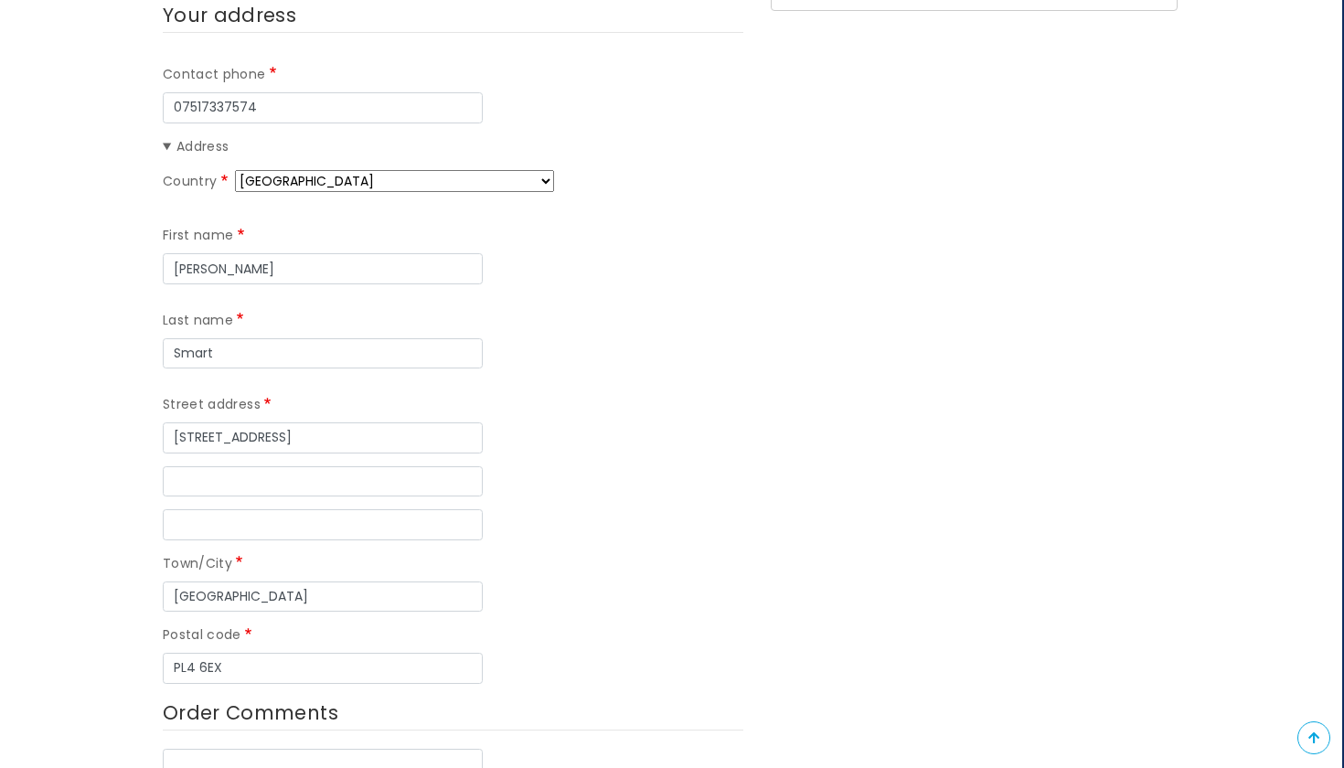
scroll to position [761, 2]
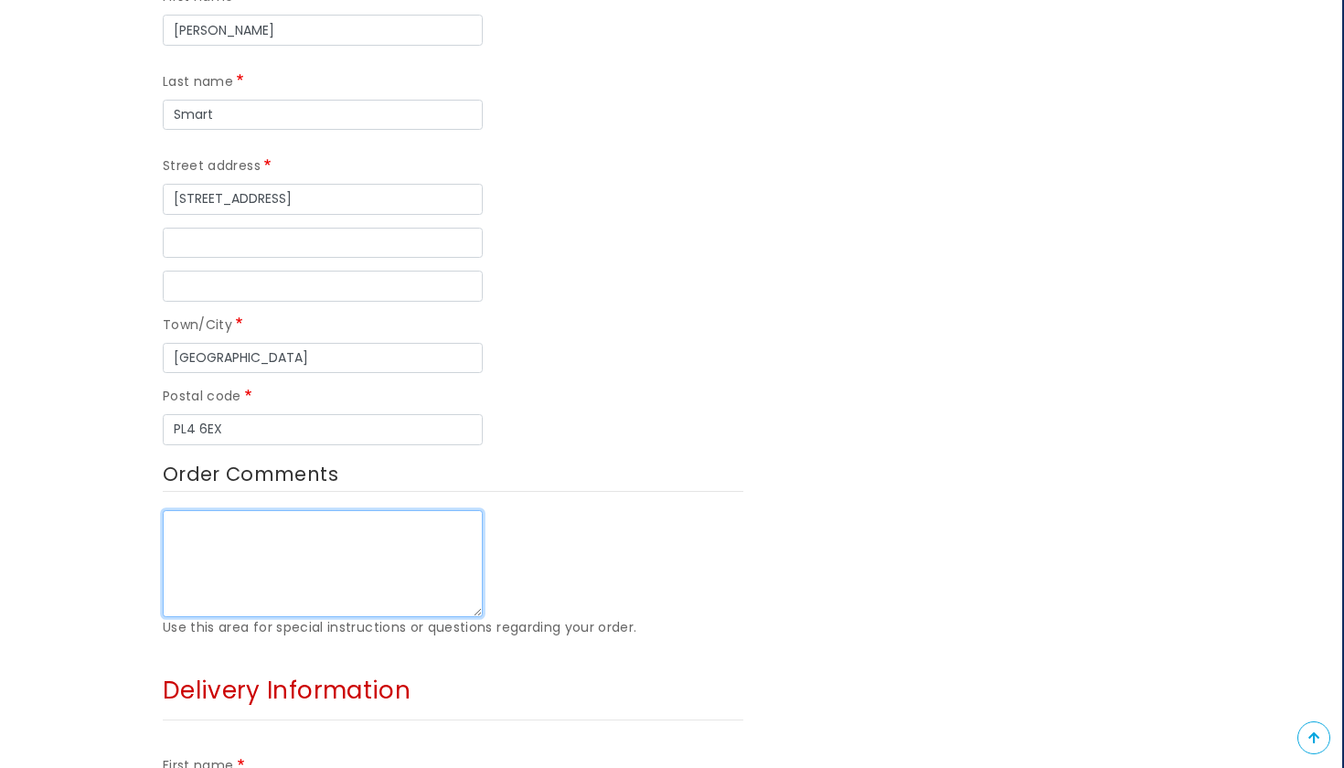
click at [376, 541] on textarea "Order Comments" at bounding box center [323, 564] width 320 height 108
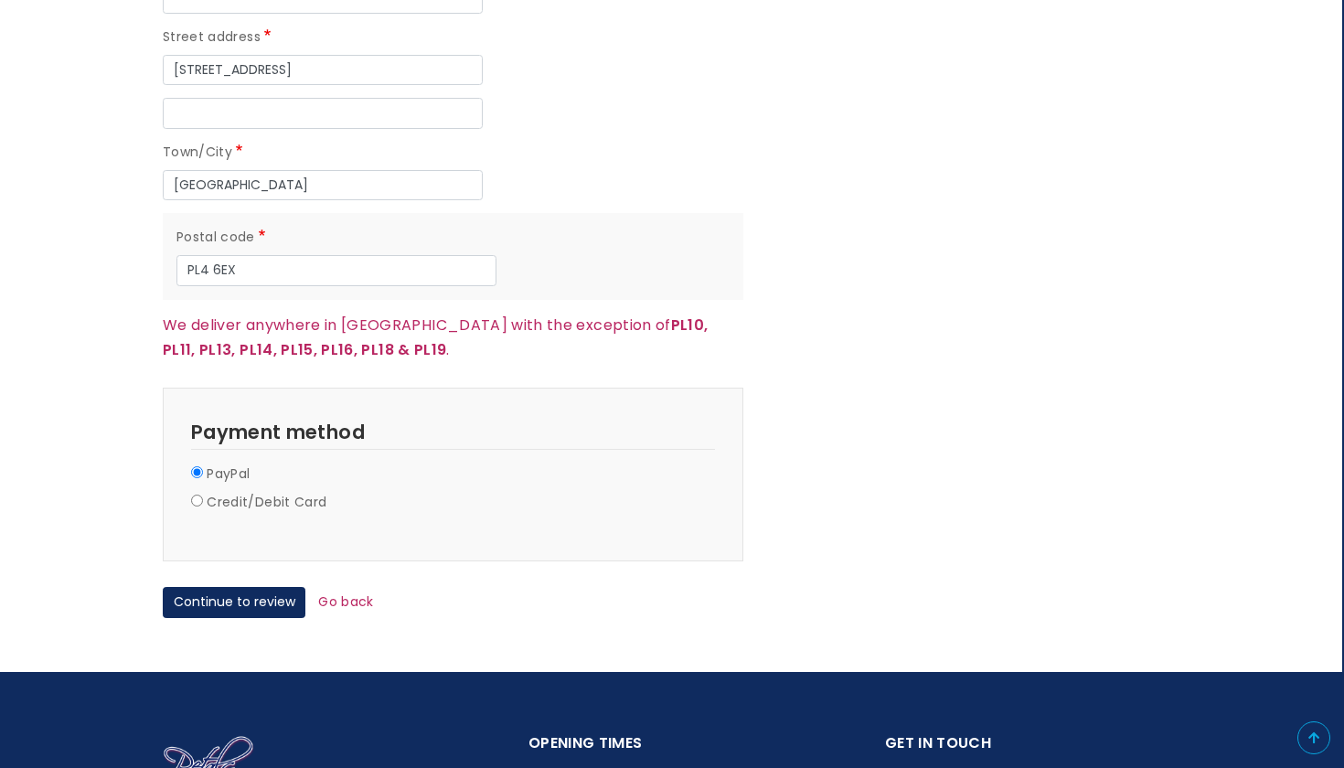
scroll to position [1731, 2]
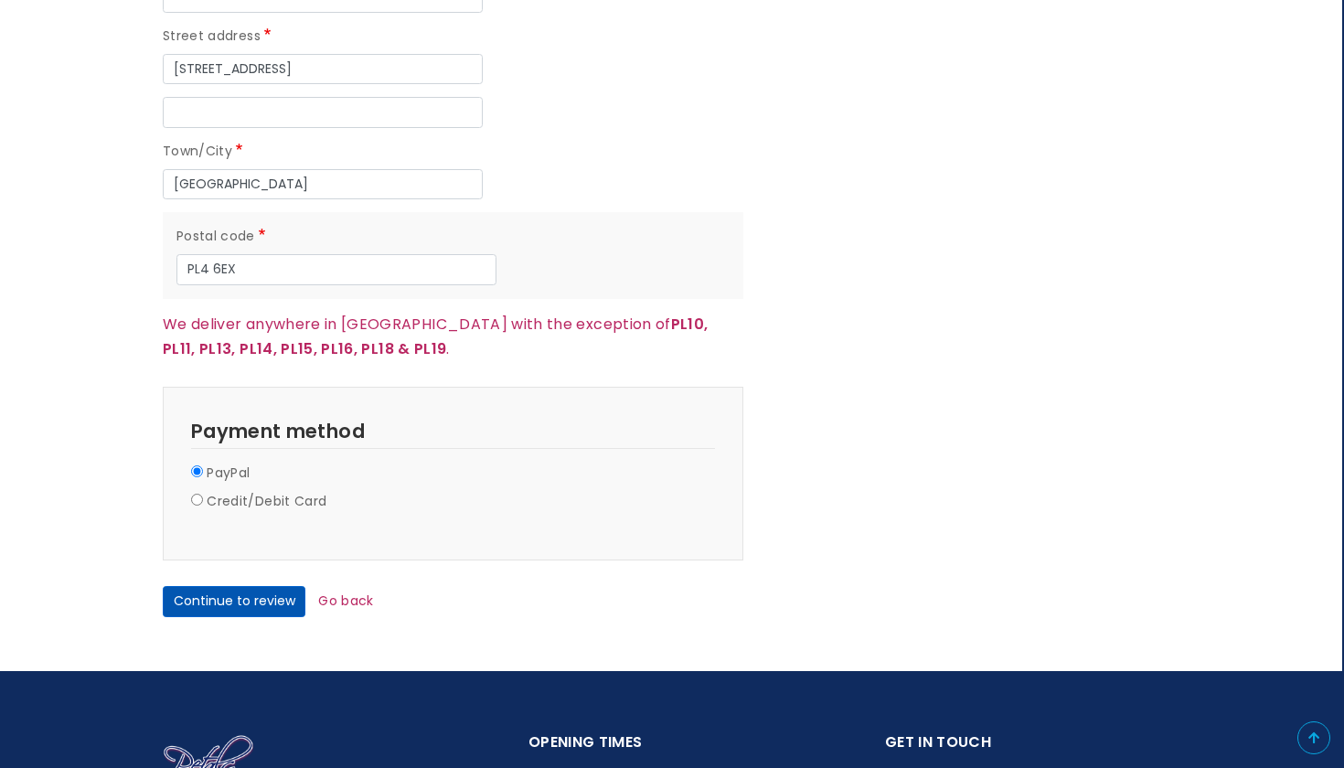
click at [250, 586] on button "Continue to review" at bounding box center [234, 601] width 143 height 31
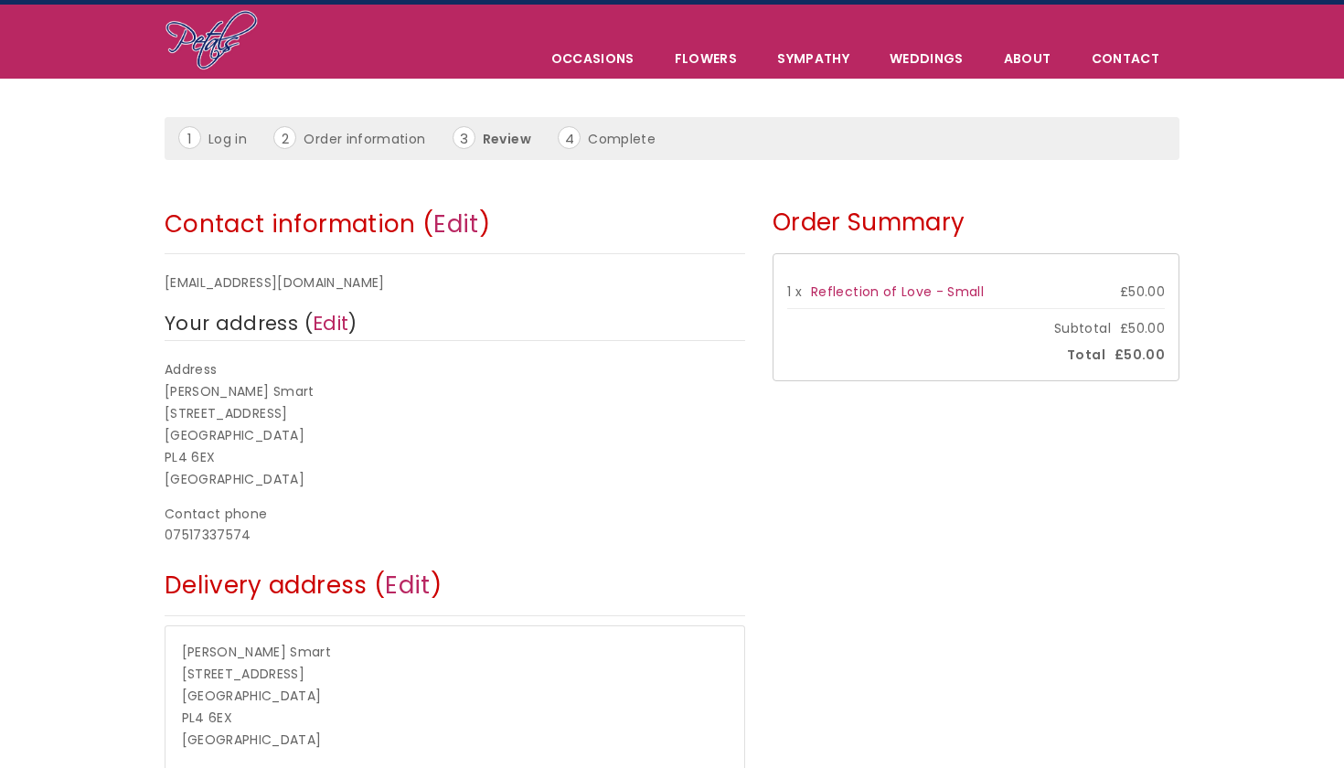
scroll to position [44, 0]
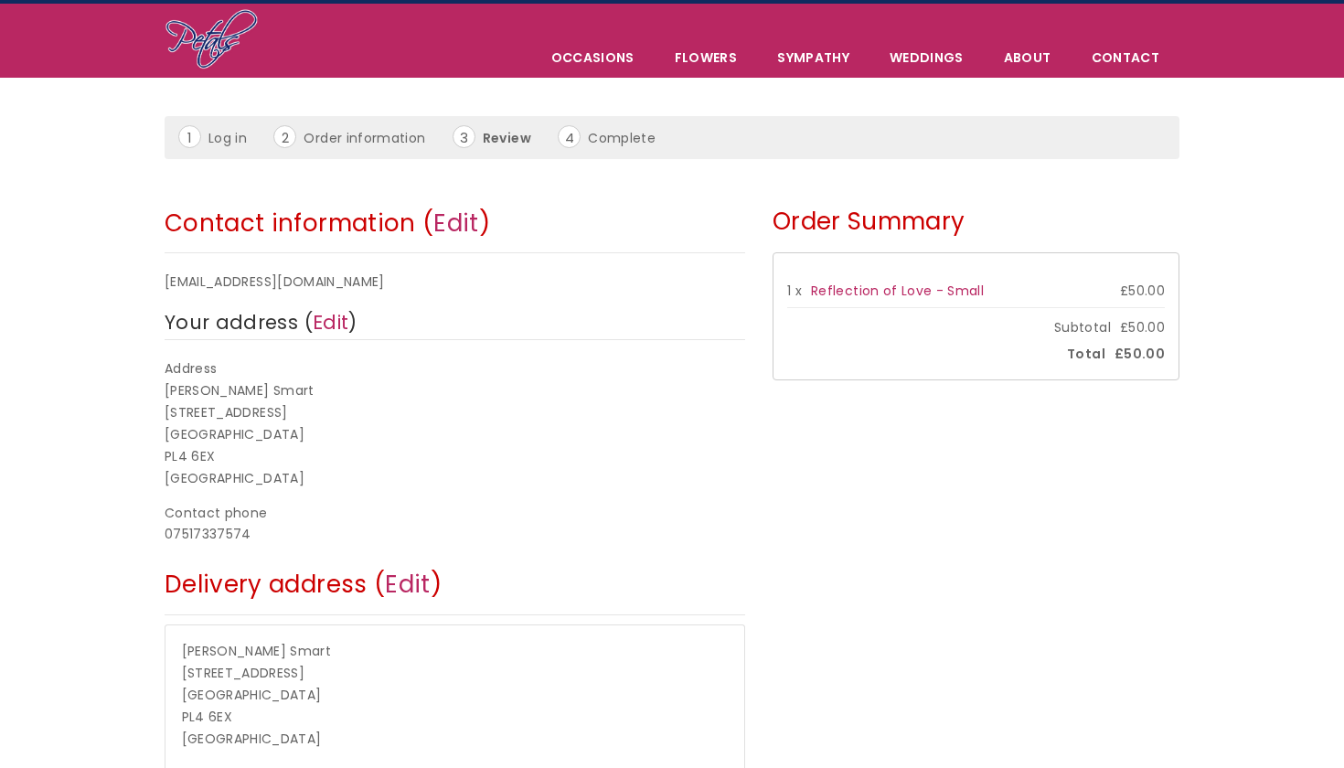
click at [464, 141] on li "Review" at bounding box center [502, 137] width 101 height 25
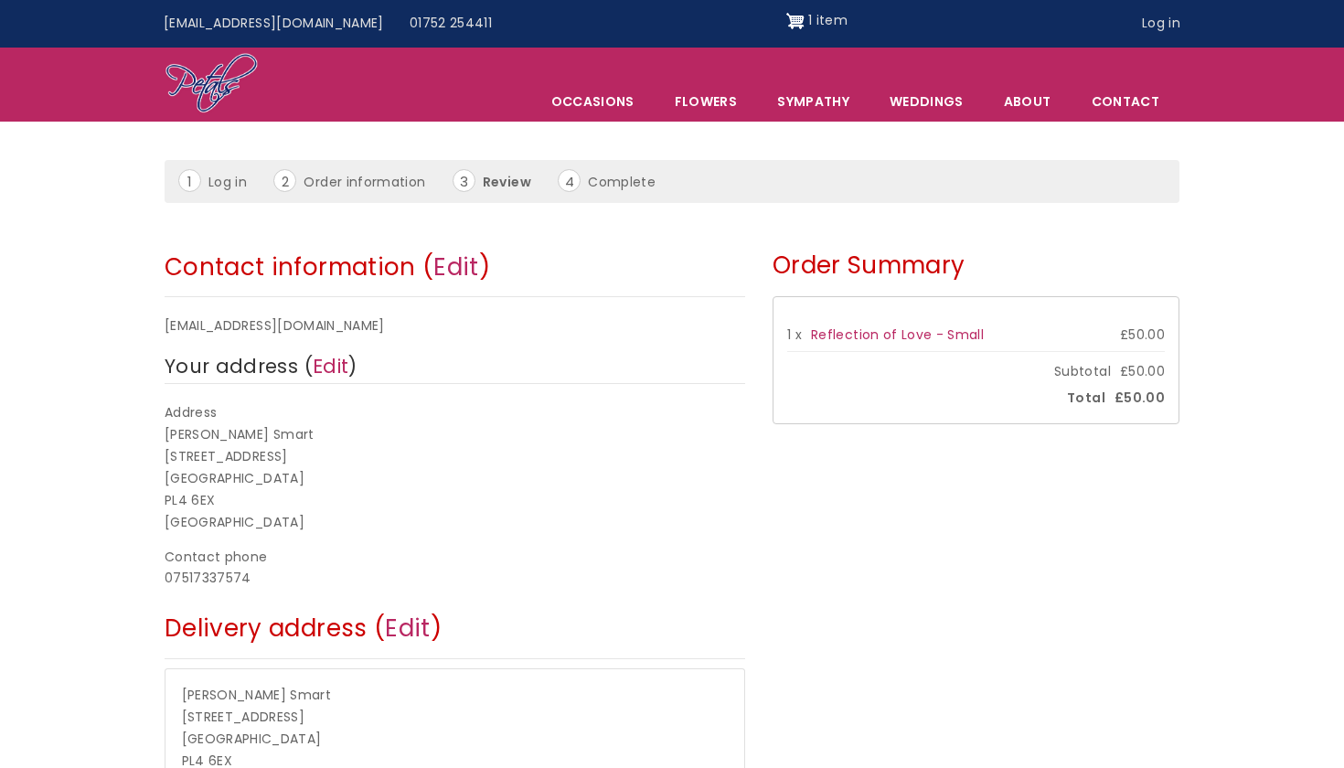
scroll to position [0, 0]
click at [857, 333] on link "Reflection of Love - Small" at bounding box center [897, 334] width 173 height 18
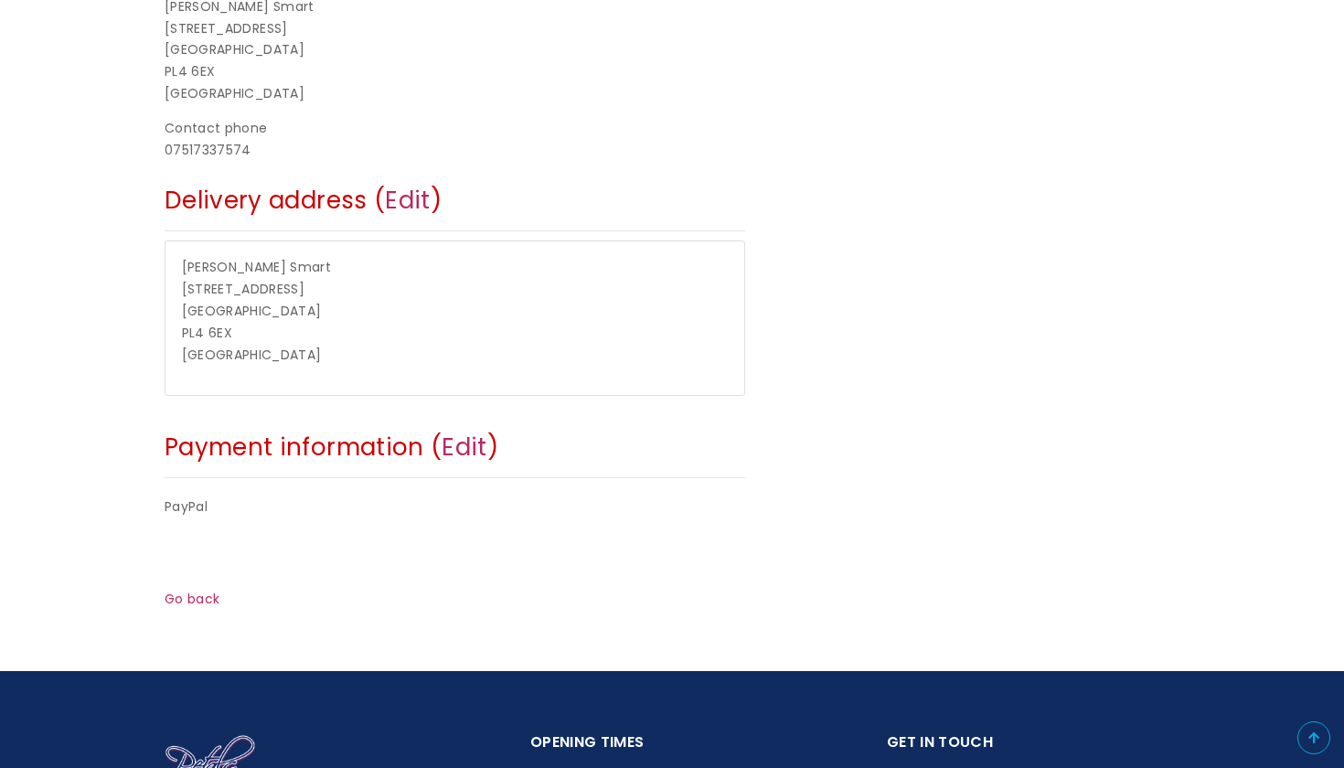
scroll to position [783, 0]
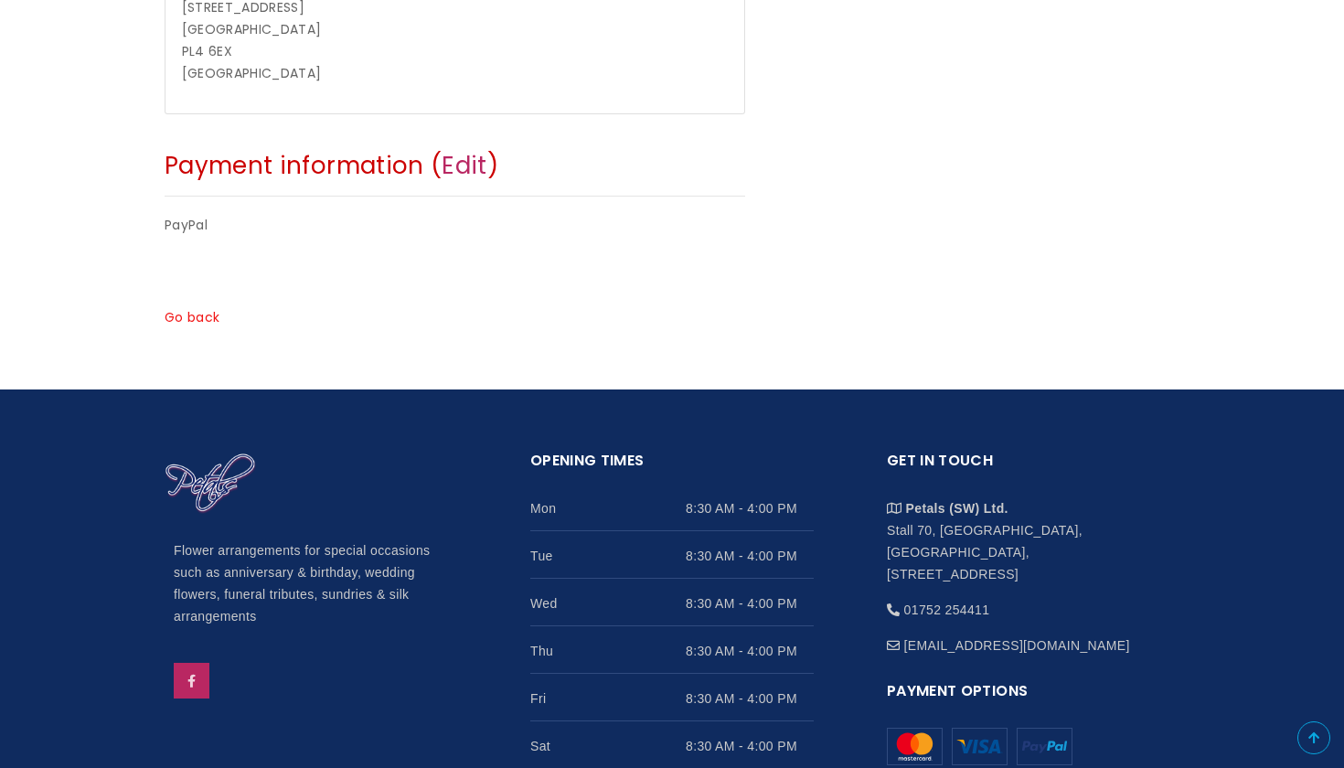
click at [214, 308] on link "Go back" at bounding box center [192, 317] width 55 height 18
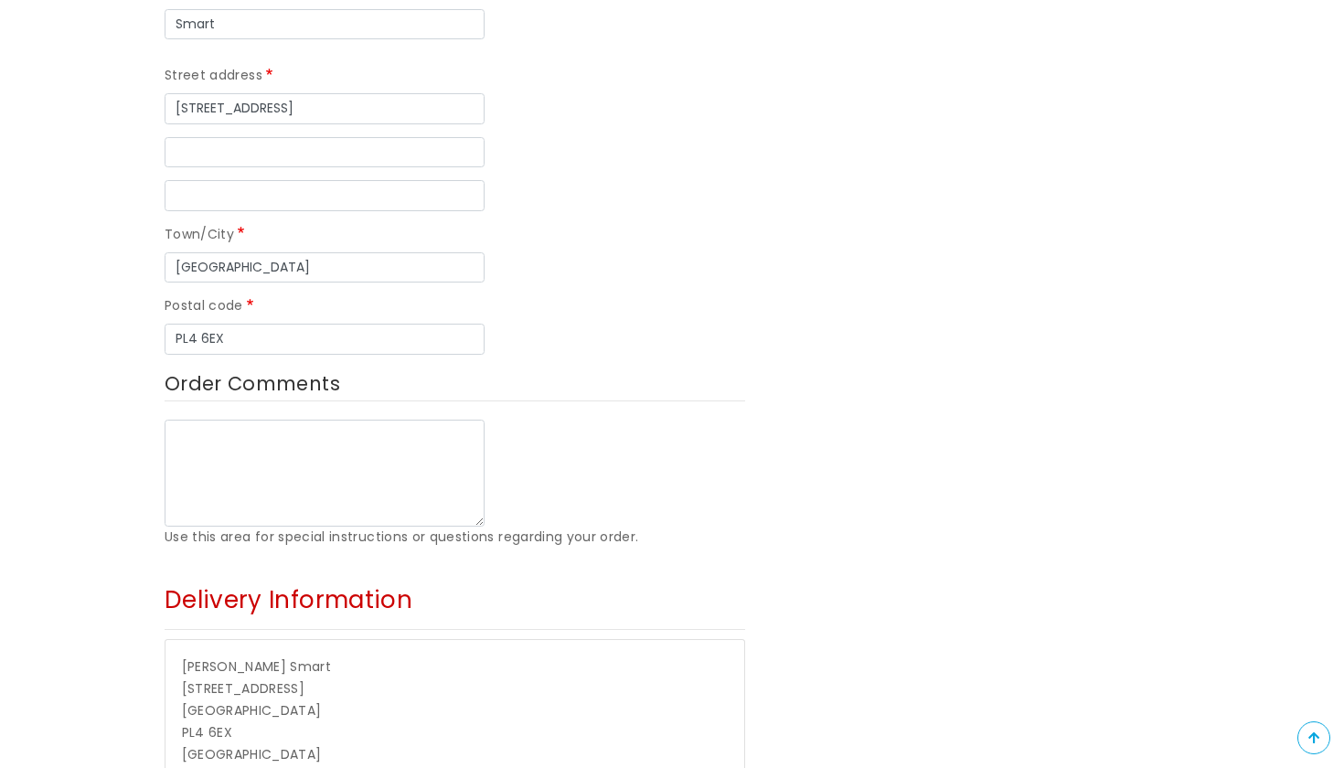
scroll to position [852, 0]
click at [424, 427] on textarea "Order Comments" at bounding box center [325, 473] width 320 height 108
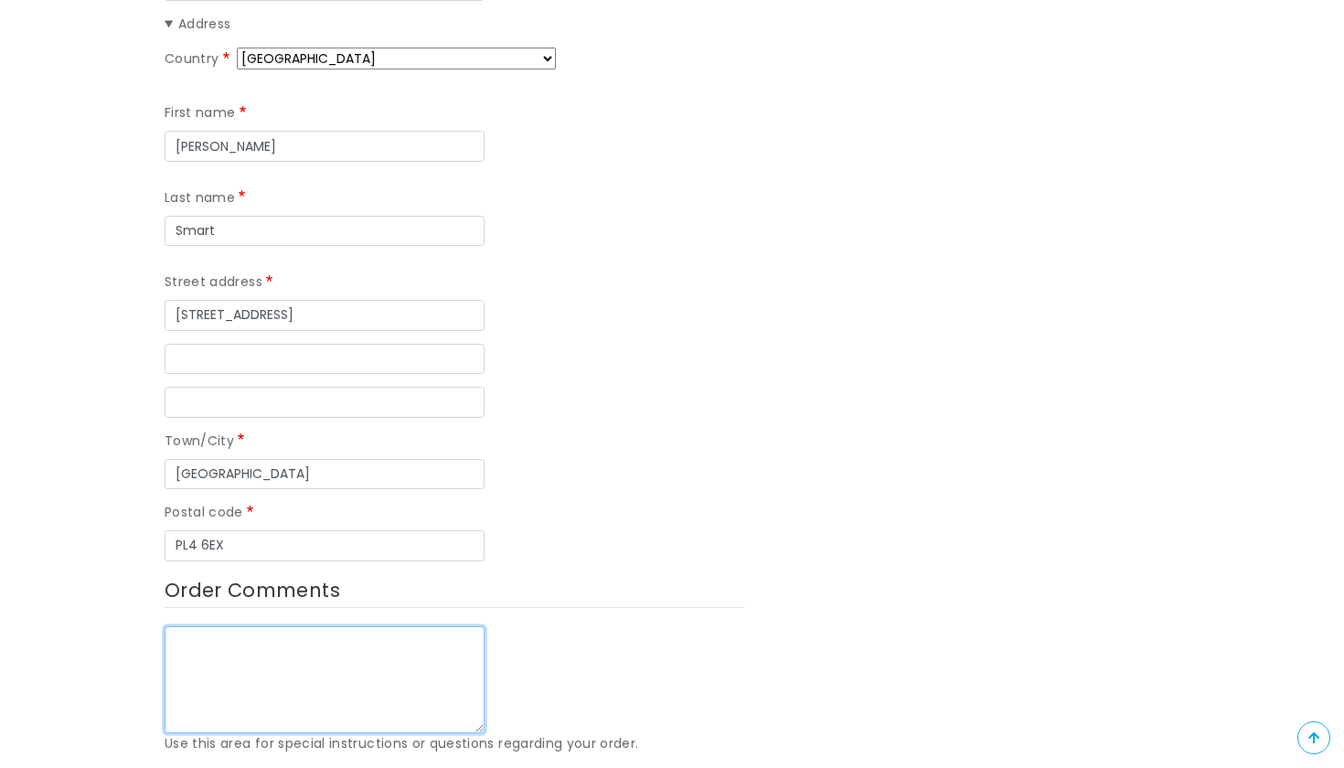
scroll to position [850, 0]
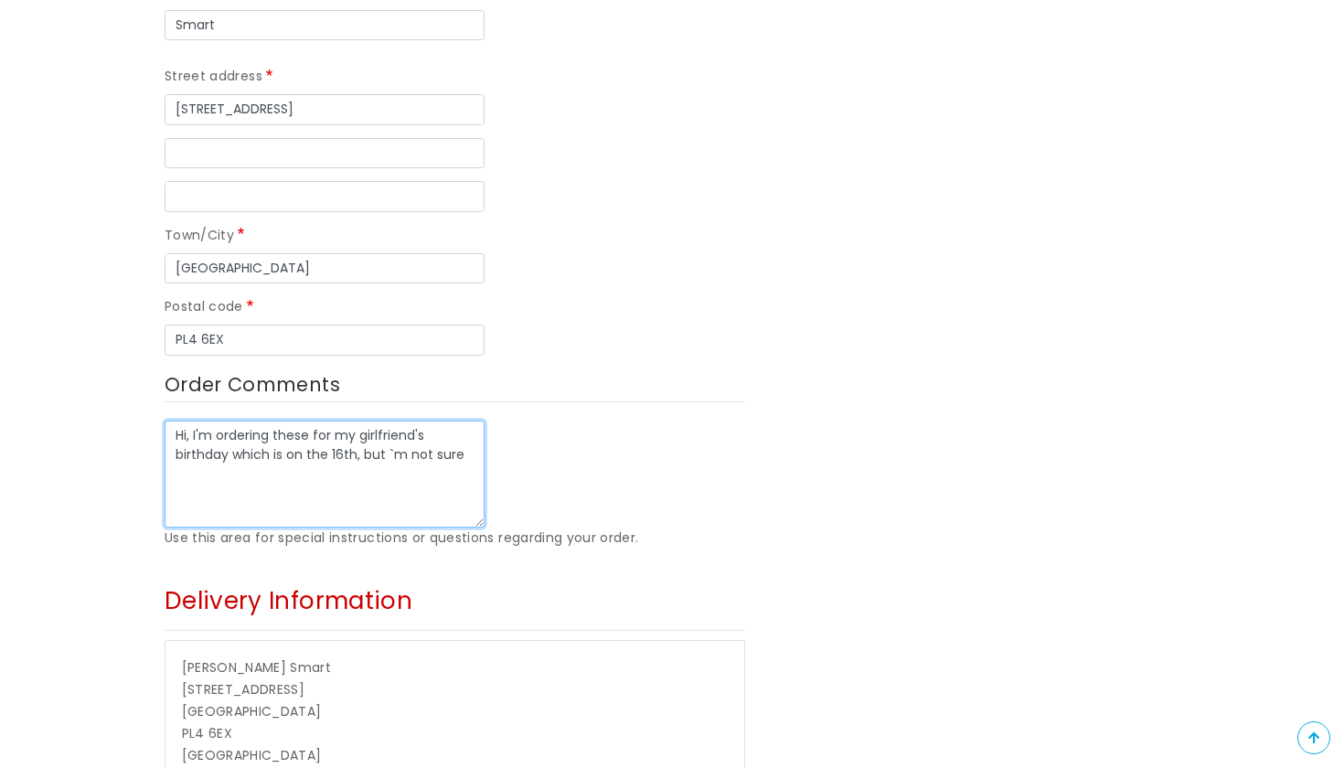
click at [386, 442] on textarea "Hi, I'm ordering these for my girlfriend's birthday which is on the 16th, but `…" at bounding box center [325, 474] width 320 height 108
click at [465, 445] on textarea "Hi, I'm ordering these for my girlfriend's birthday which is on the 16th, but I…" at bounding box center [325, 474] width 320 height 108
click at [393, 442] on textarea "Hi, I'm ordering these for my girlfriend's birthday which is on the 16th, but I…" at bounding box center [325, 474] width 320 height 108
click at [356, 464] on textarea "Hi, I'm ordering these for my girlfriend's birthday which is on the 16th, but I…" at bounding box center [325, 474] width 320 height 108
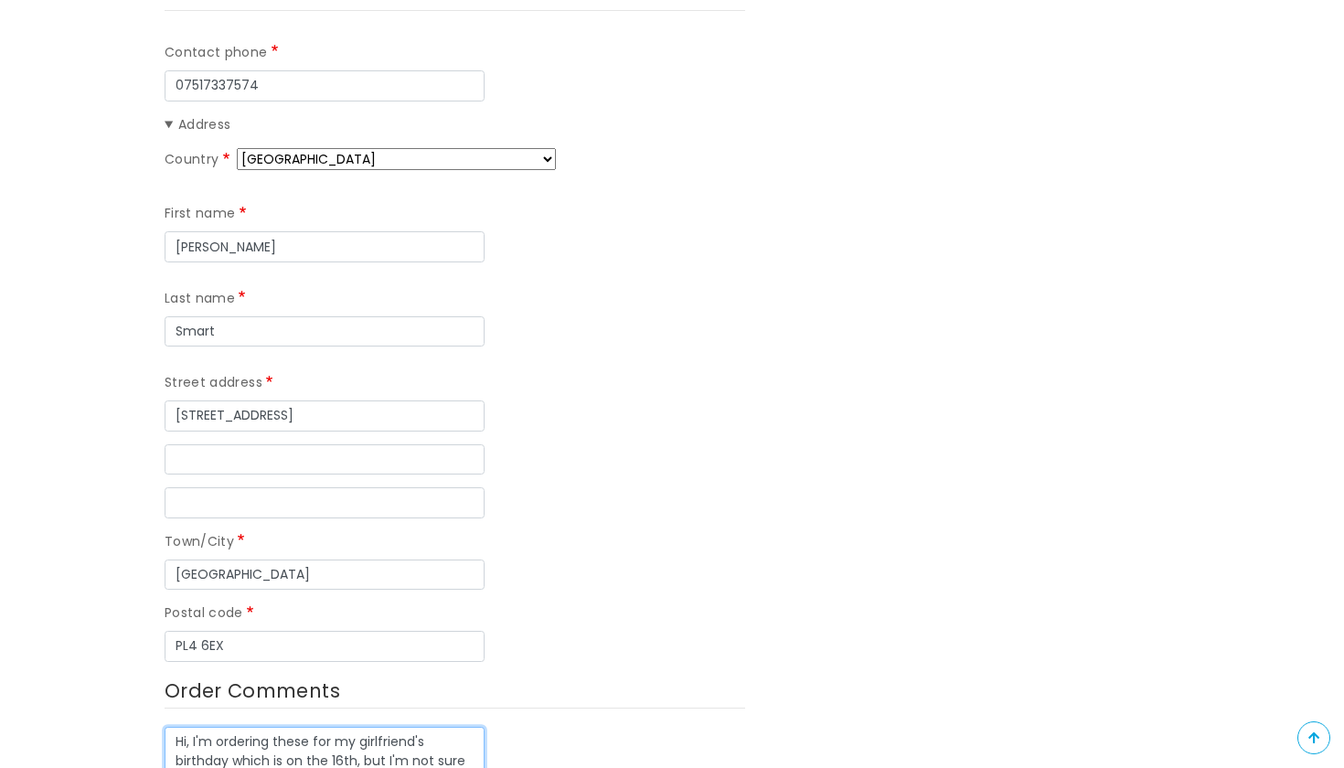
scroll to position [810, 0]
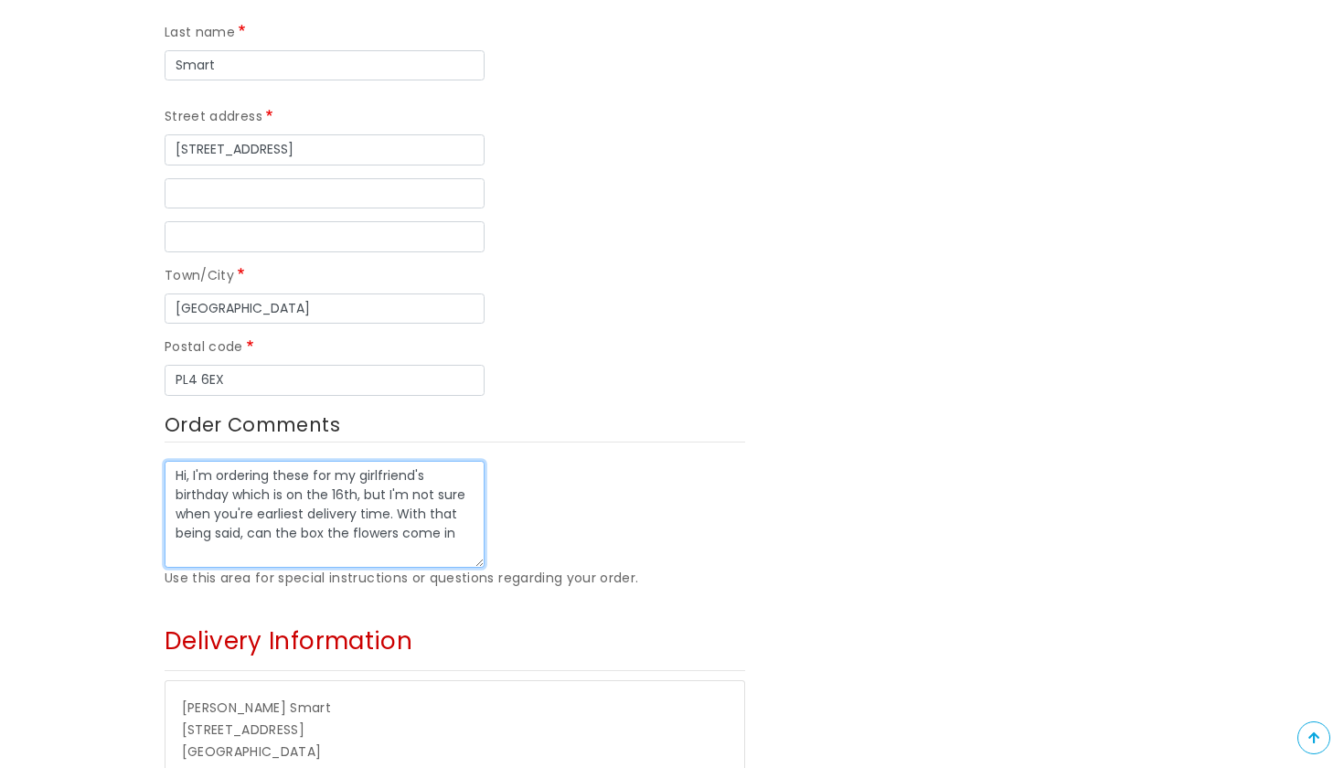
click at [251, 520] on textarea "Hi, I'm ordering these for my girlfriend's birthday which is on the 16th, but I…" at bounding box center [325, 515] width 320 height 108
click at [460, 529] on textarea "Hi, I'm ordering these for my girlfriend's birthday which is on the 16th, but I…" at bounding box center [325, 515] width 320 height 108
click at [386, 503] on textarea "Hi, I'm ordering these for my girlfriend's birthday which is on the 16th, but I…" at bounding box center [325, 515] width 320 height 108
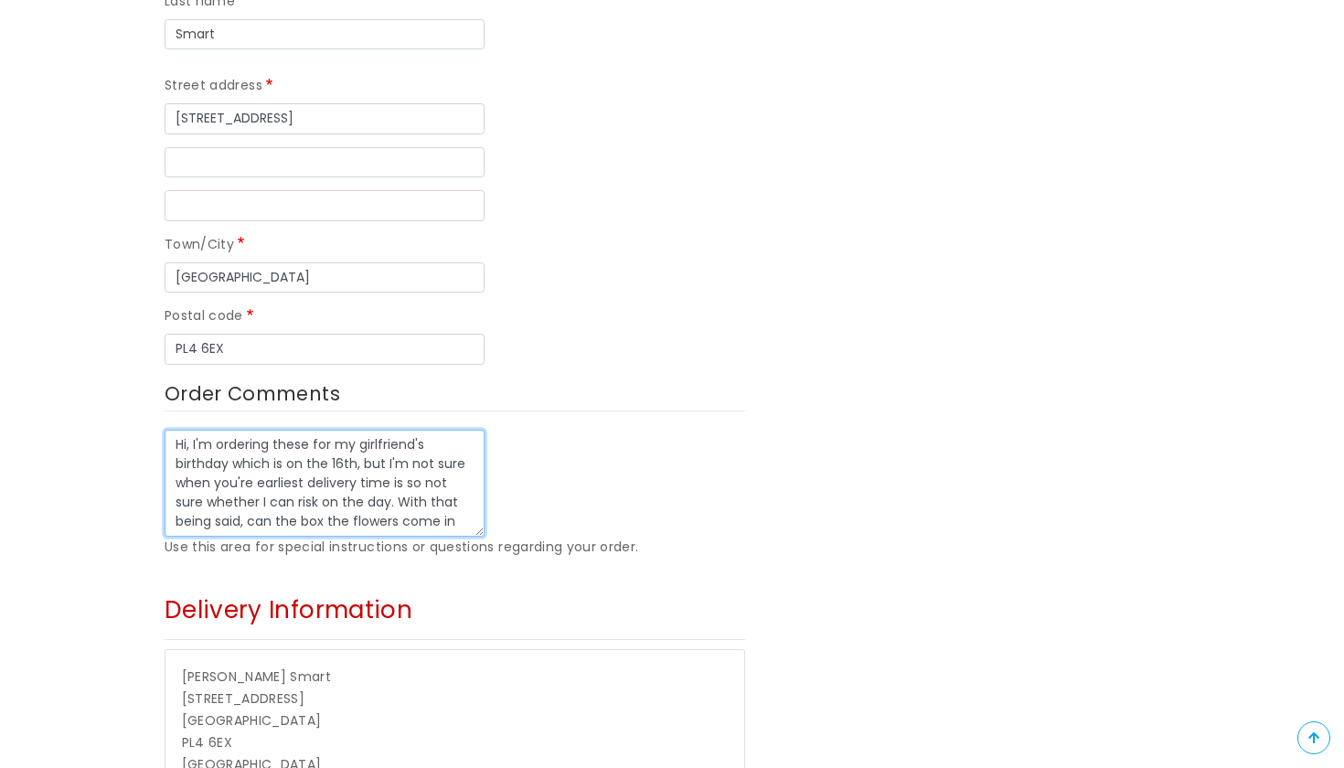
scroll to position [837, 0]
click at [467, 516] on textarea "Hi, I'm ordering these for my girlfriend's birthday which is on the 16th, but I…" at bounding box center [325, 487] width 320 height 108
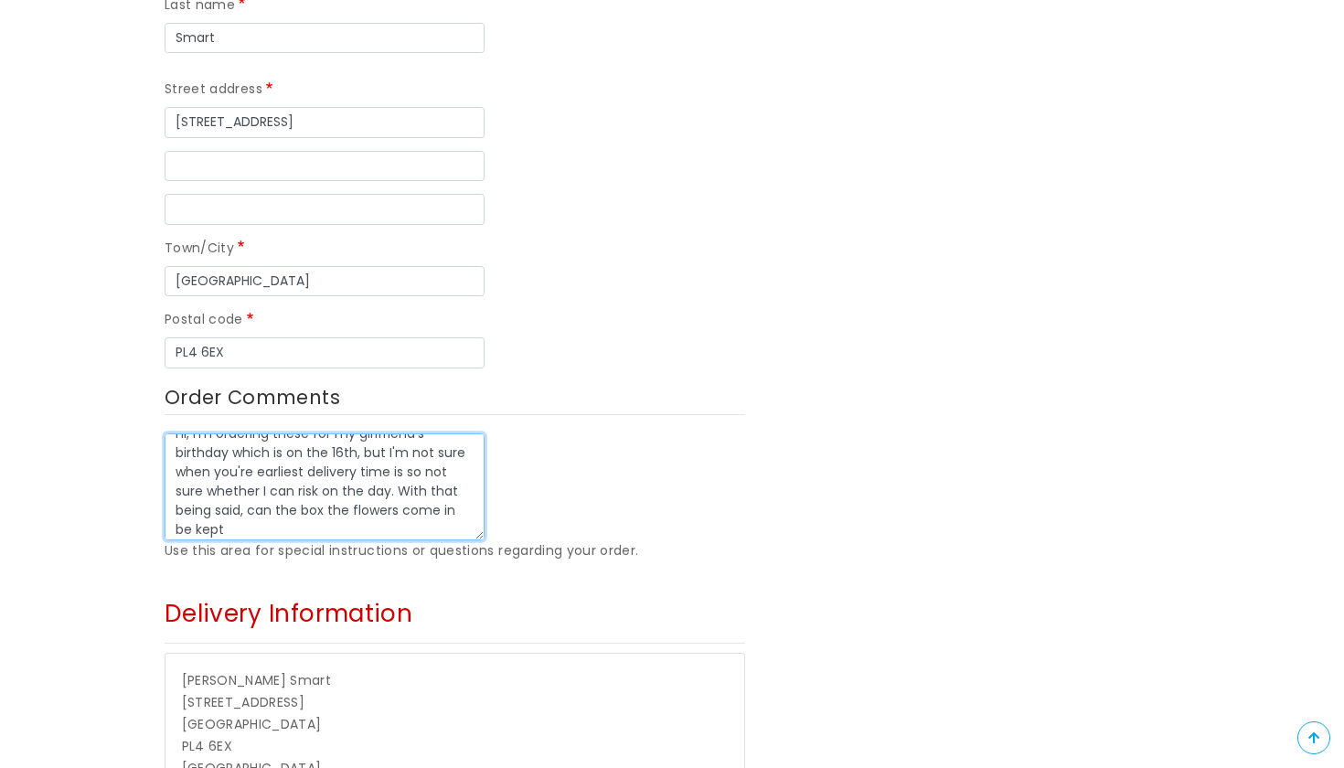
click at [330, 499] on textarea "Hi, I'm ordering these for my girlfriend's birthday which is on the 16th, but I…" at bounding box center [325, 487] width 320 height 108
click at [313, 499] on textarea "Hi, I'm ordering these for my girlfriend's birthday which is on the 16th, but I…" at bounding box center [325, 487] width 320 height 108
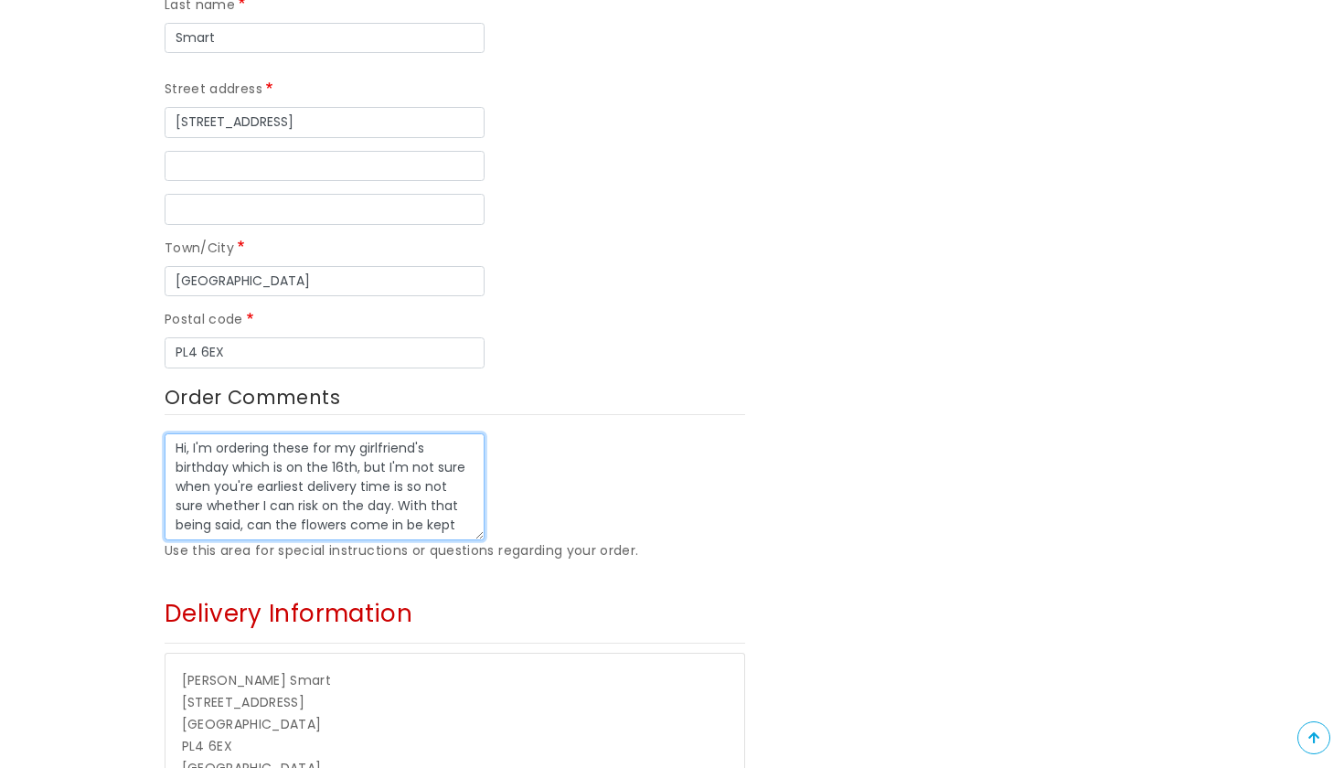
drag, startPoint x: 348, startPoint y: 515, endPoint x: 399, endPoint y: 517, distance: 51.3
click at [399, 517] on textarea "Hi, I'm ordering these for my girlfriend's birthday which is on the 16th, but I…" at bounding box center [325, 487] width 320 height 108
click at [405, 505] on textarea "Hi, I'm ordering these for my girlfriend's birthday which is on the 16th, but I…" at bounding box center [325, 487] width 320 height 108
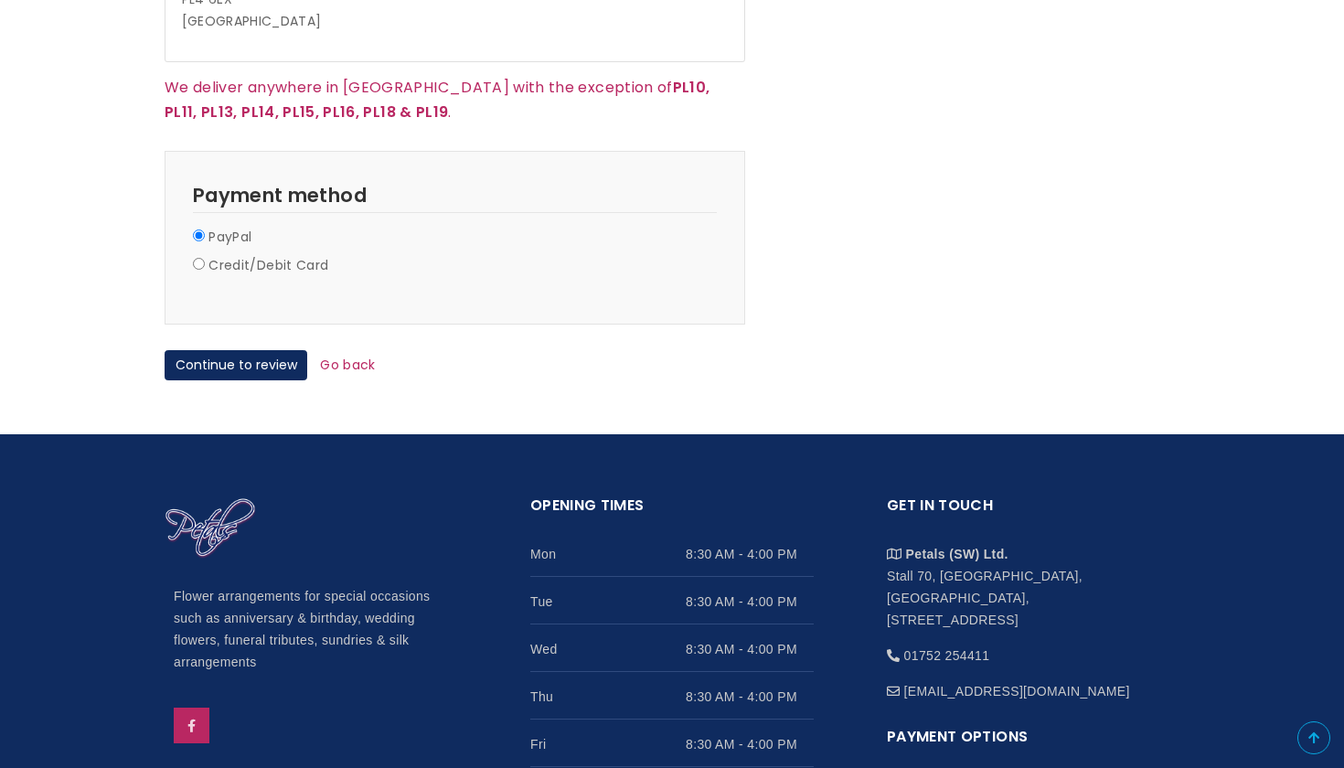
scroll to position [1524, 0]
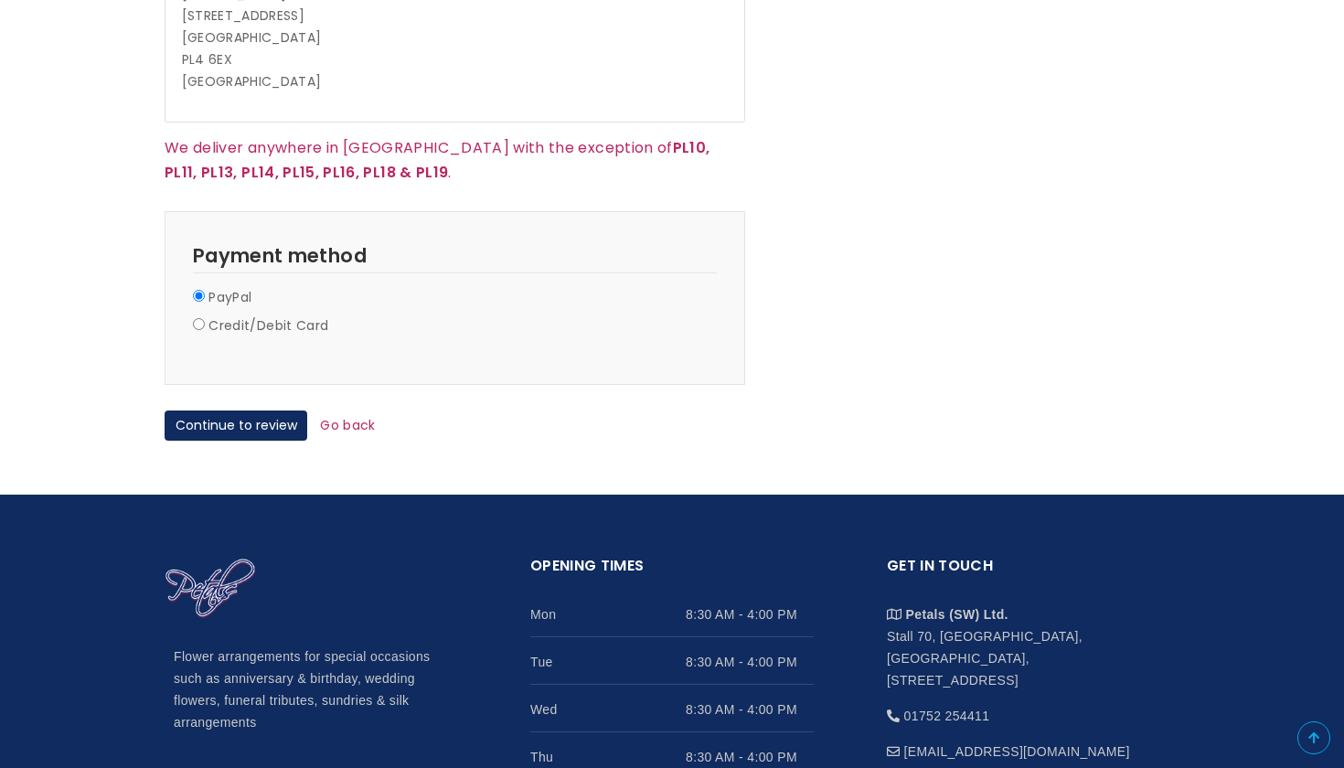
type textarea "Hi, I'm ordering these for my girlfriend's birthday which is on the 16th, but I…"
click at [204, 315] on div "Credit/Debit Card" at bounding box center [455, 329] width 524 height 28
click at [200, 318] on input "Credit/Debit Card" at bounding box center [199, 324] width 12 height 12
radio input "true"
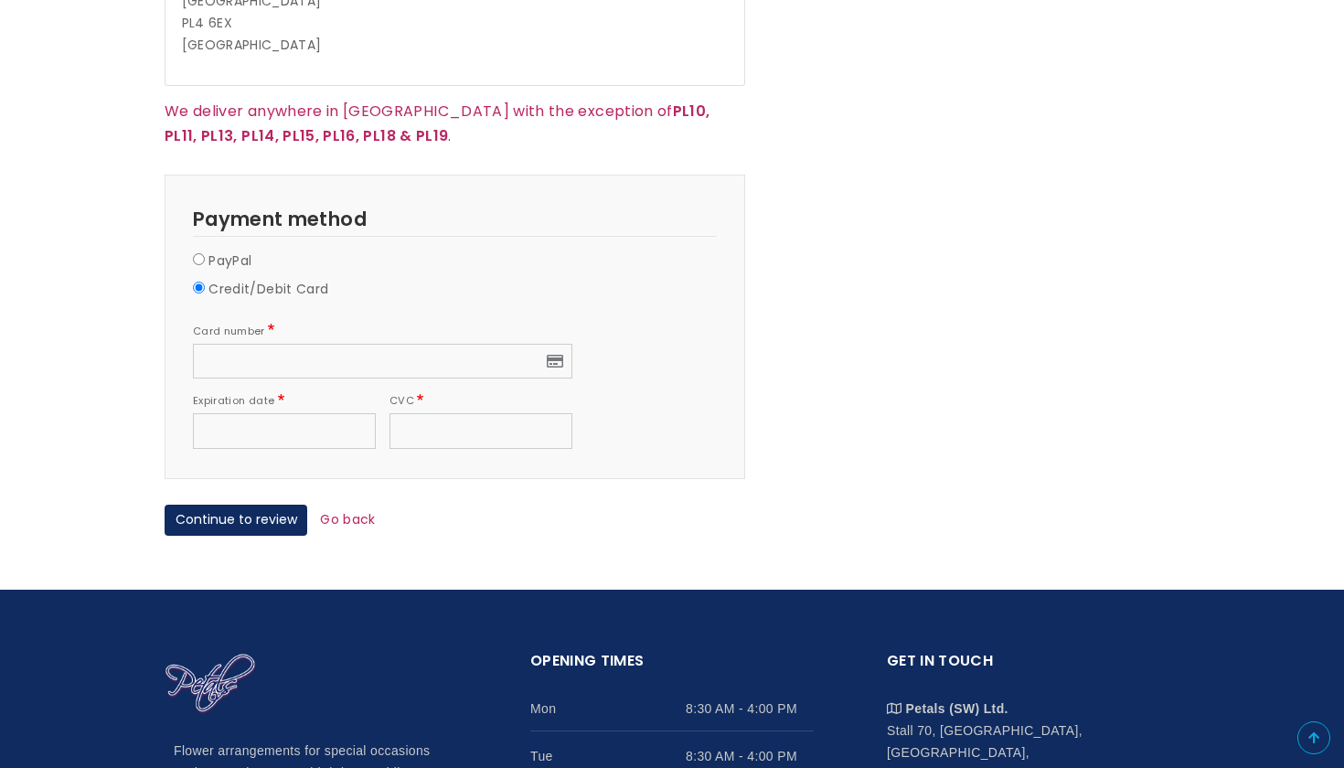
scroll to position [1559, 0]
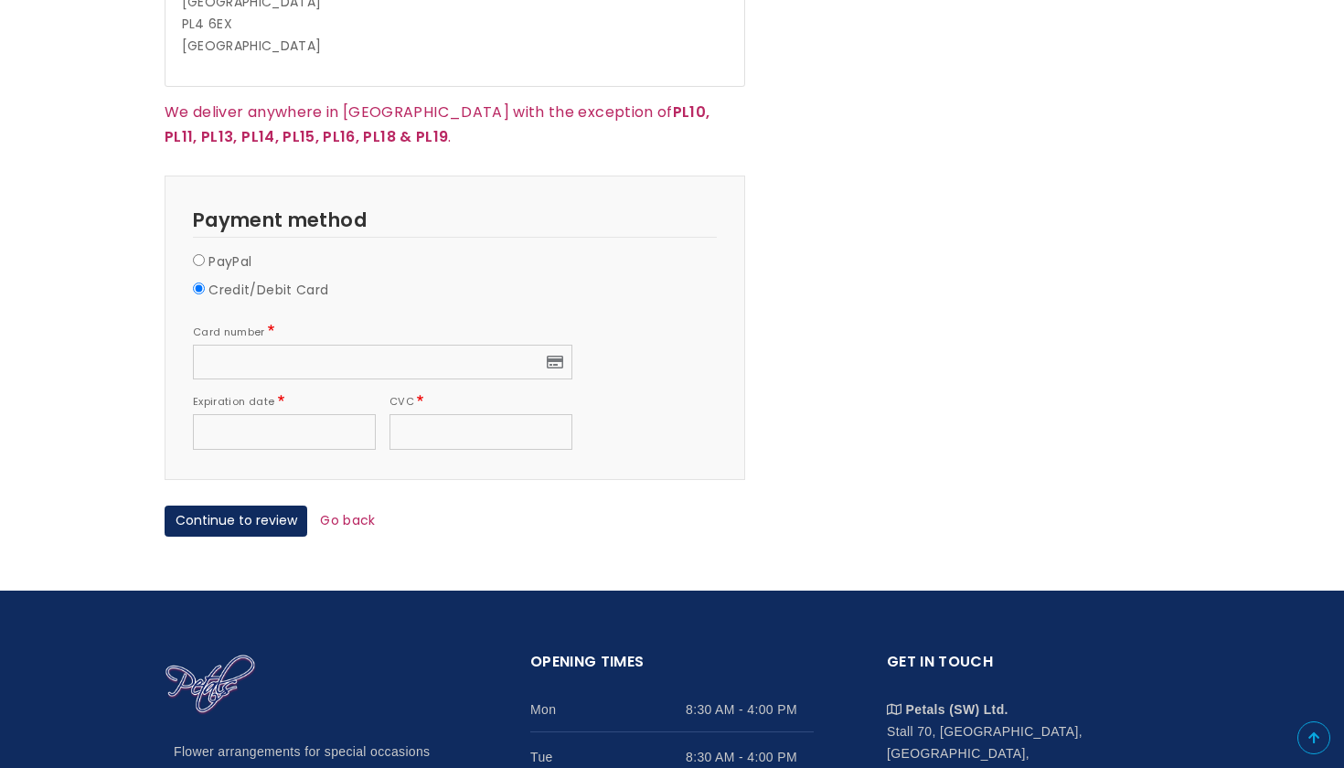
click at [250, 345] on div at bounding box center [382, 363] width 379 height 36
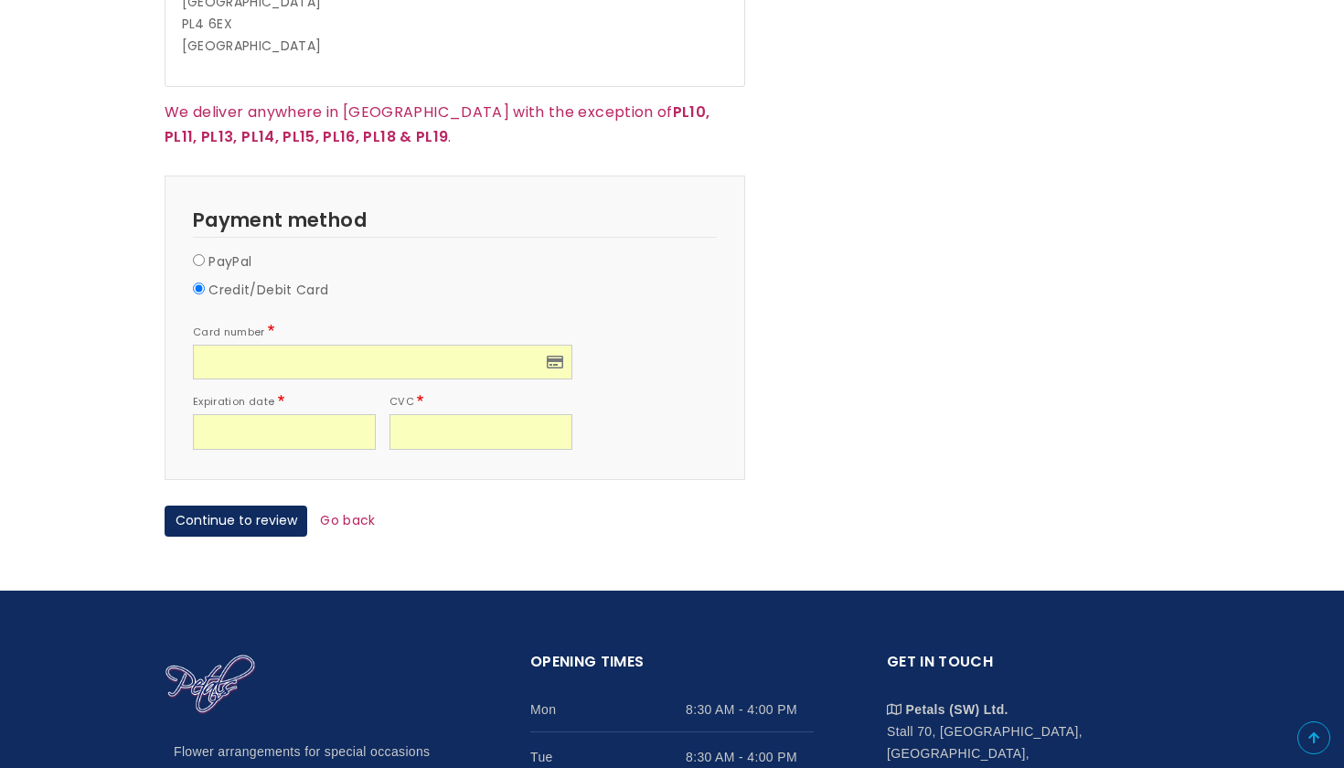
click at [691, 335] on div "Card number" at bounding box center [455, 350] width 524 height 59
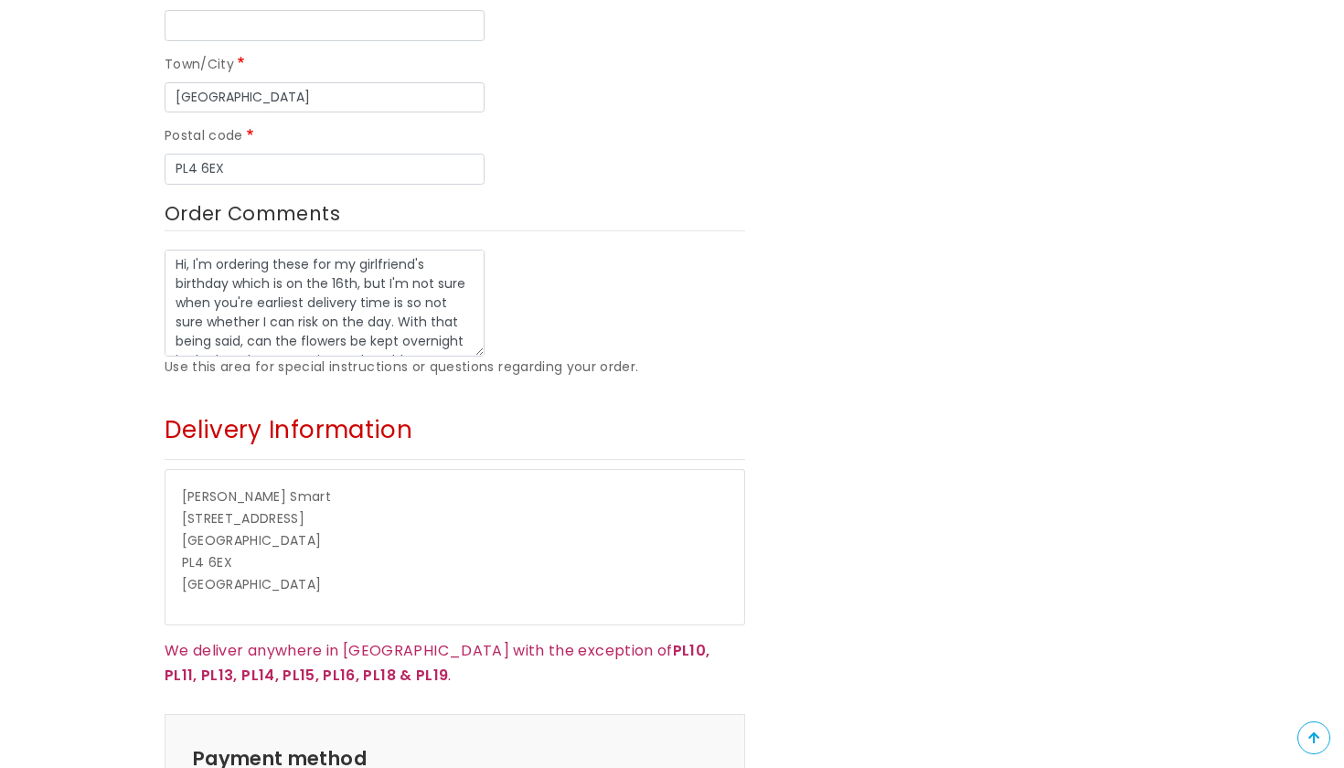
scroll to position [0, 0]
click at [248, 293] on textarea "Hi, I'm ordering these for my girlfriend's birthday which is on the 16th, but I…" at bounding box center [325, 304] width 320 height 108
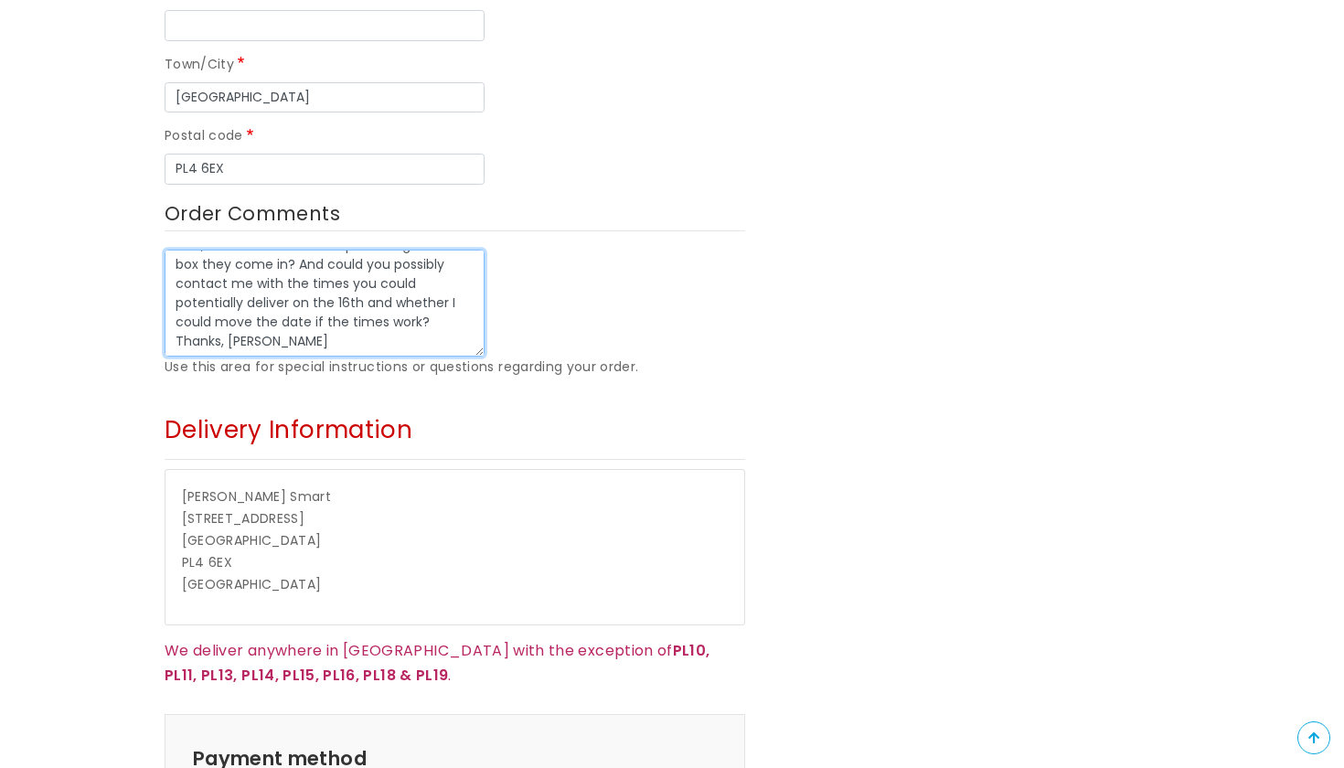
scroll to position [96, 0]
click at [352, 327] on textarea "Hi, I'm ordering these for my girlfriend's birthday which is on the 16th, but I…" at bounding box center [325, 304] width 320 height 108
click at [475, 315] on textarea "Hi, I'm ordering these for my girlfriend's birthday which is on the 16th, but I…" at bounding box center [325, 304] width 320 height 108
type textarea "Hi, I'm ordering these for my girlfriend's birthday which is on the 16th, but I…"
click at [789, 335] on div "Order Summary 1 x Reflection of Love - Small £50.00 Subtotal £50.00 Total £50.00" at bounding box center [976, 179] width 434 height 1703
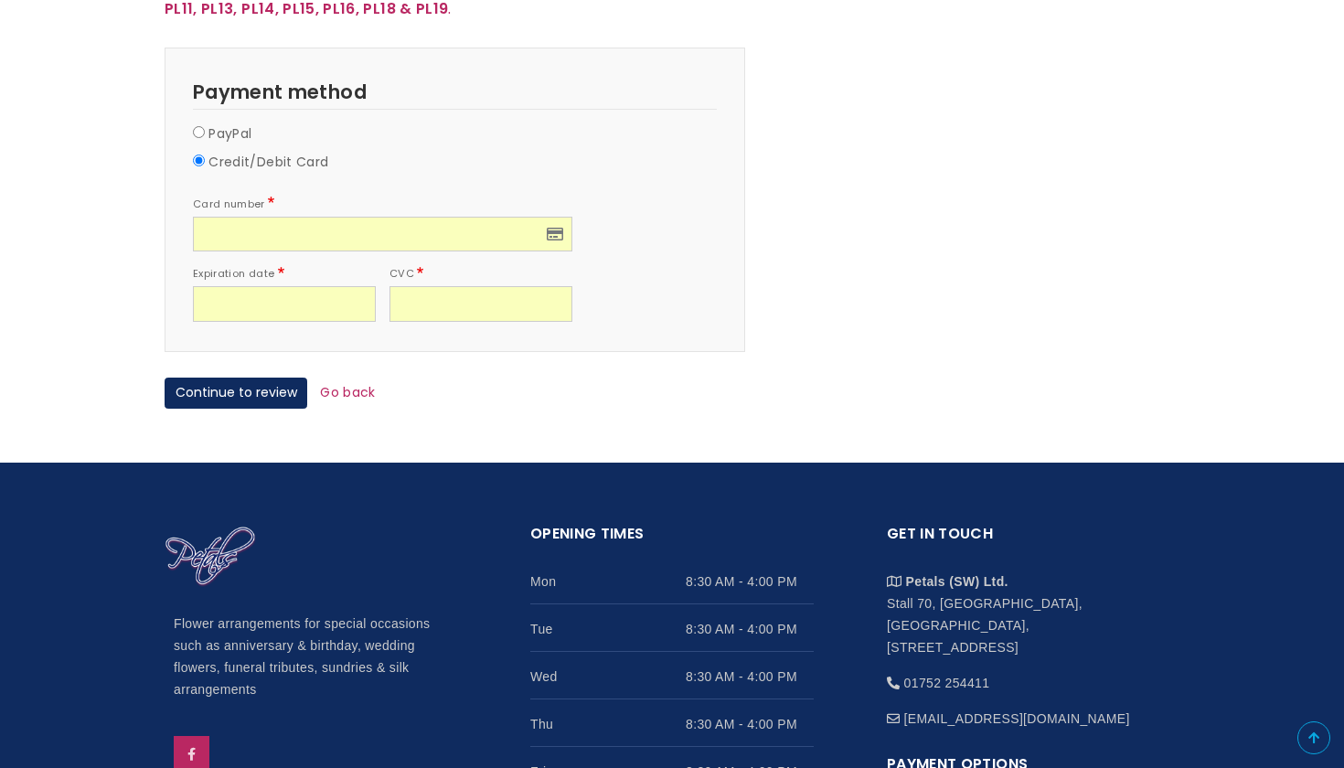
scroll to position [1678, 0]
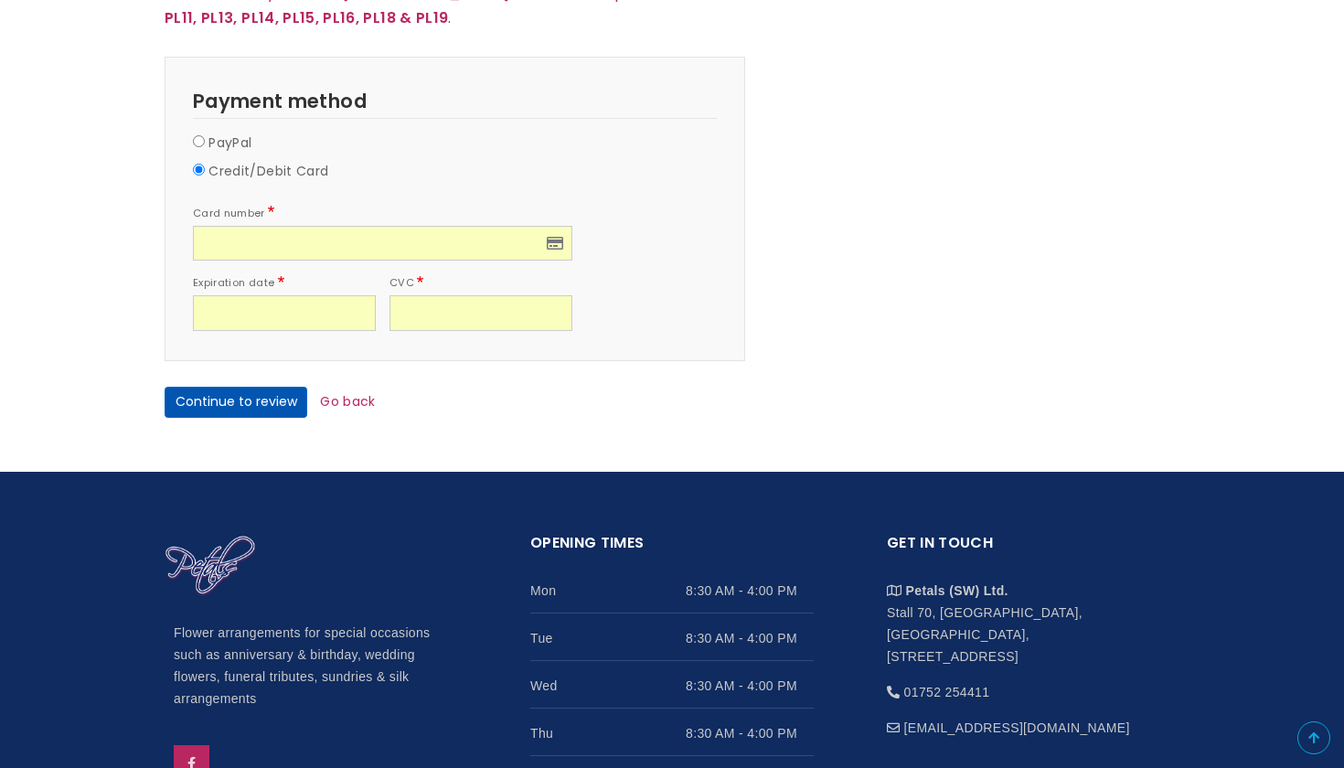
click at [241, 387] on button "Continue to review" at bounding box center [236, 402] width 143 height 31
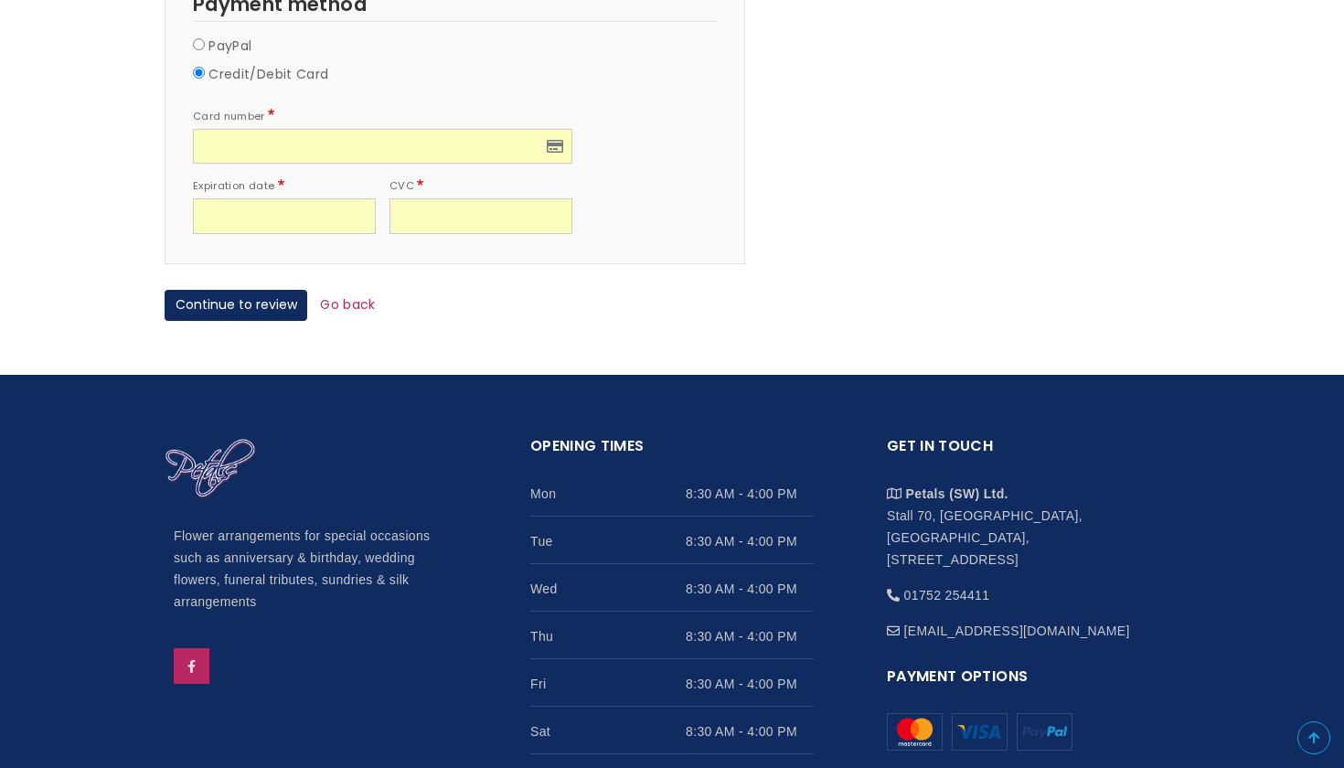
scroll to position [1759, 0]
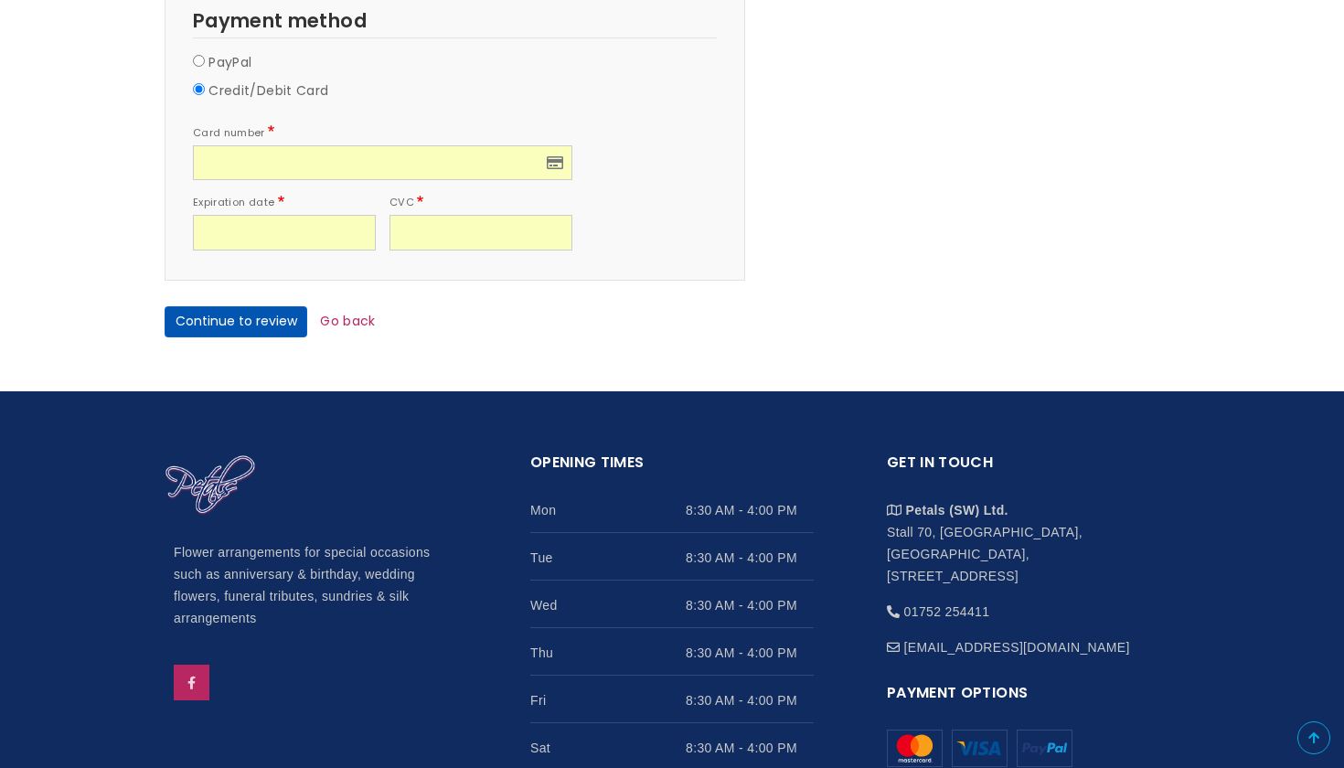
click at [229, 306] on button "Continue to review" at bounding box center [236, 321] width 143 height 31
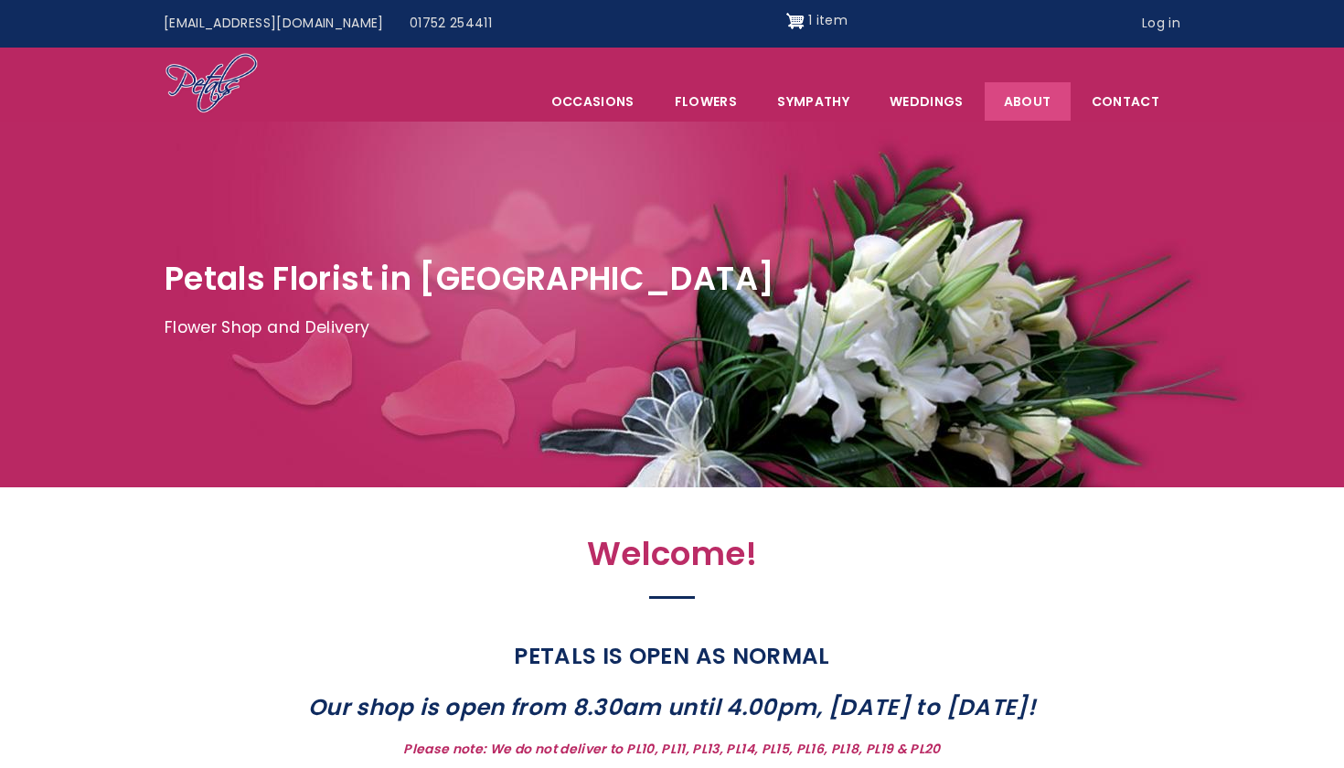
click at [1027, 86] on link "About" at bounding box center [1027, 101] width 86 height 38
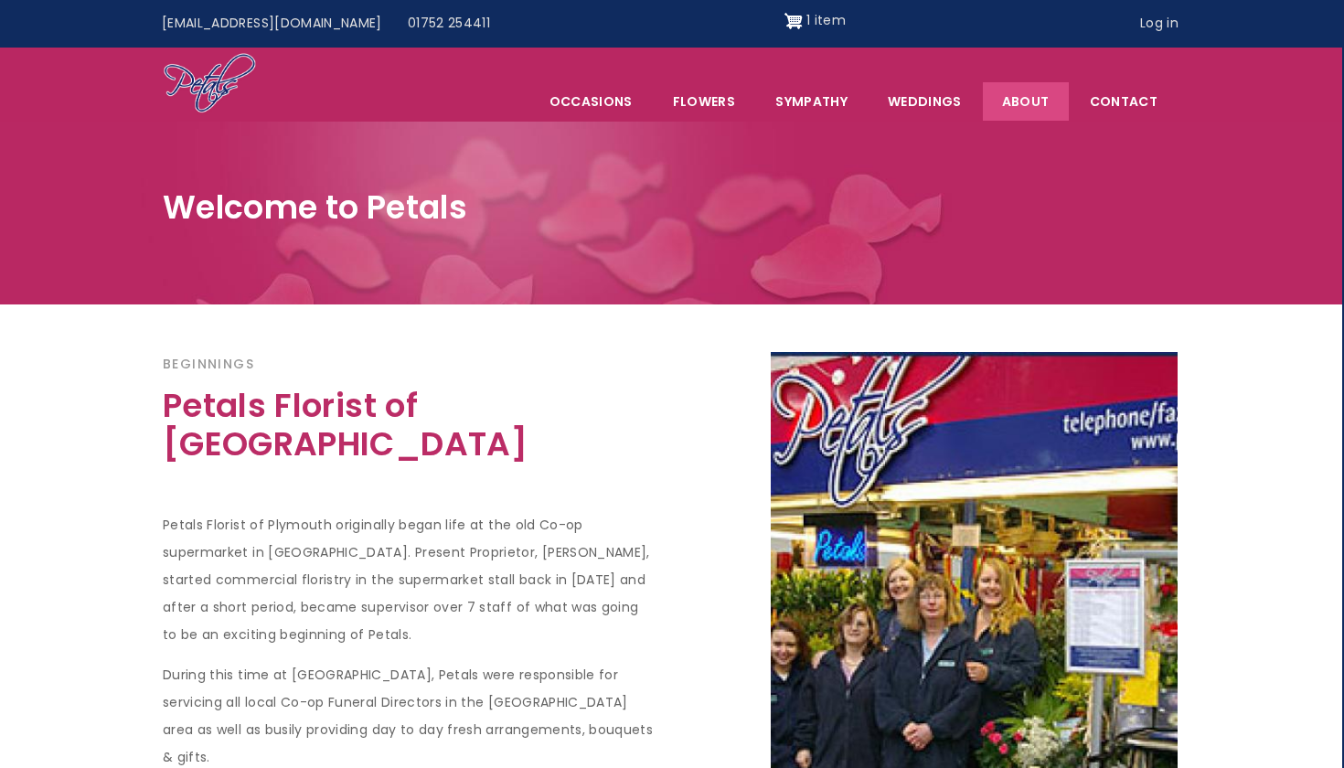
scroll to position [0, 2]
click at [1112, 99] on link "Contact" at bounding box center [1123, 101] width 106 height 38
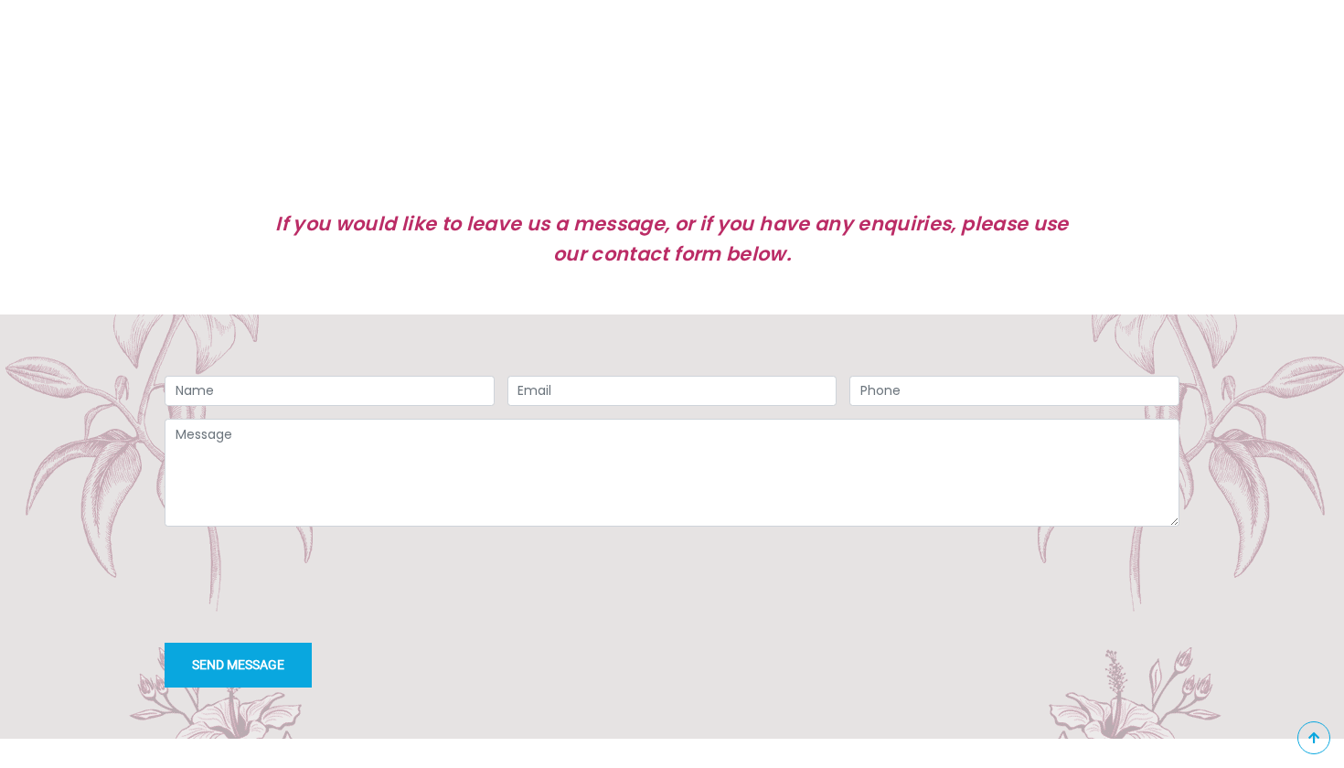
scroll to position [1229, 0]
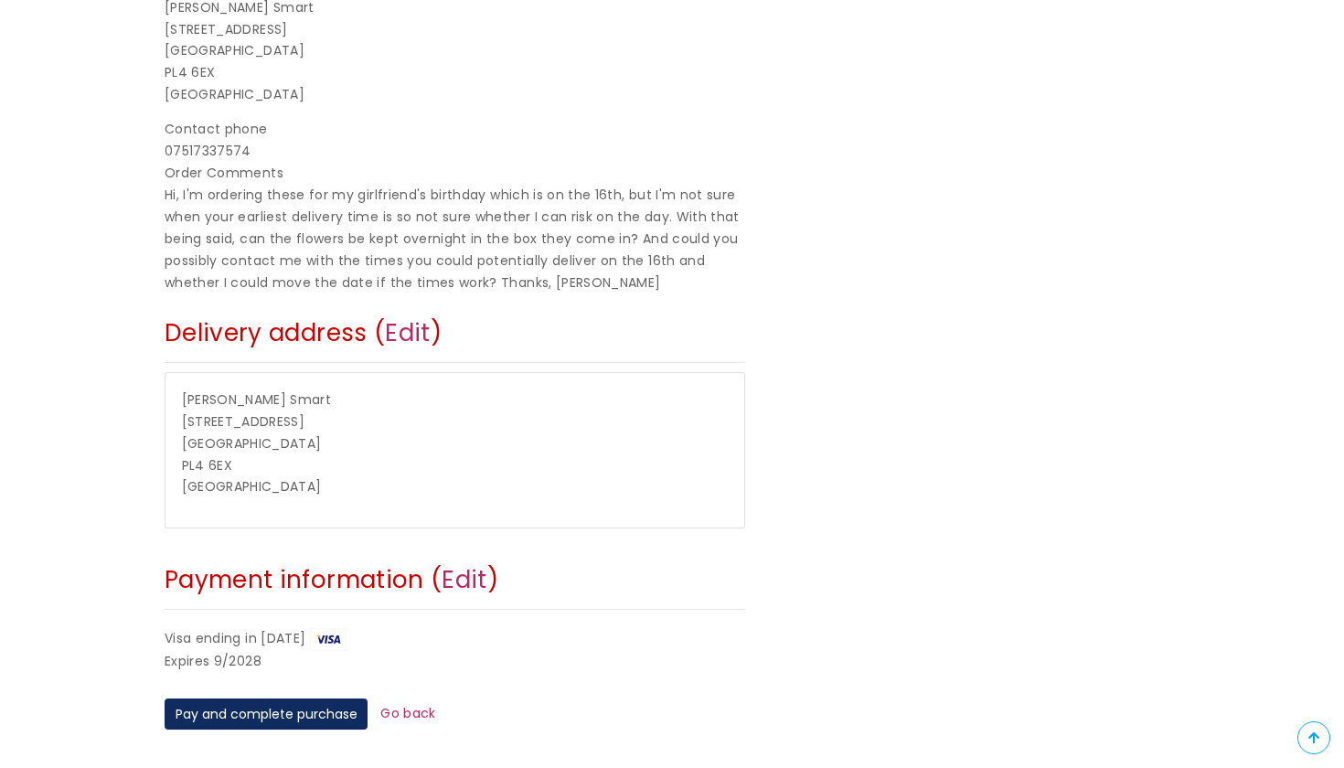
scroll to position [498, 0]
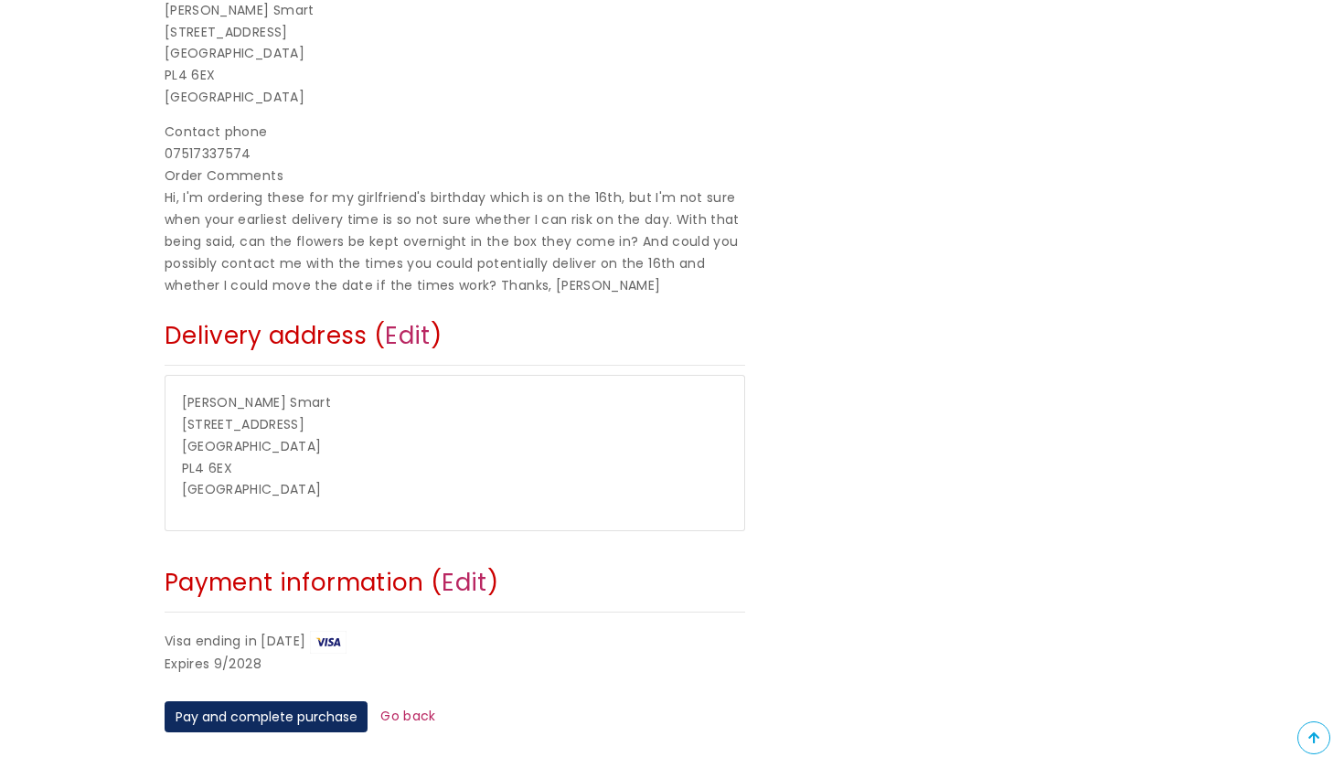
click at [852, 404] on div "Order Summary 1 x Reflection of Love - Small £50.00 Subtotal £50.00 Total £50.00" at bounding box center [976, 252] width 434 height 872
click at [282, 701] on button "Pay and complete purchase" at bounding box center [266, 716] width 203 height 31
